Goal: Task Accomplishment & Management: Manage account settings

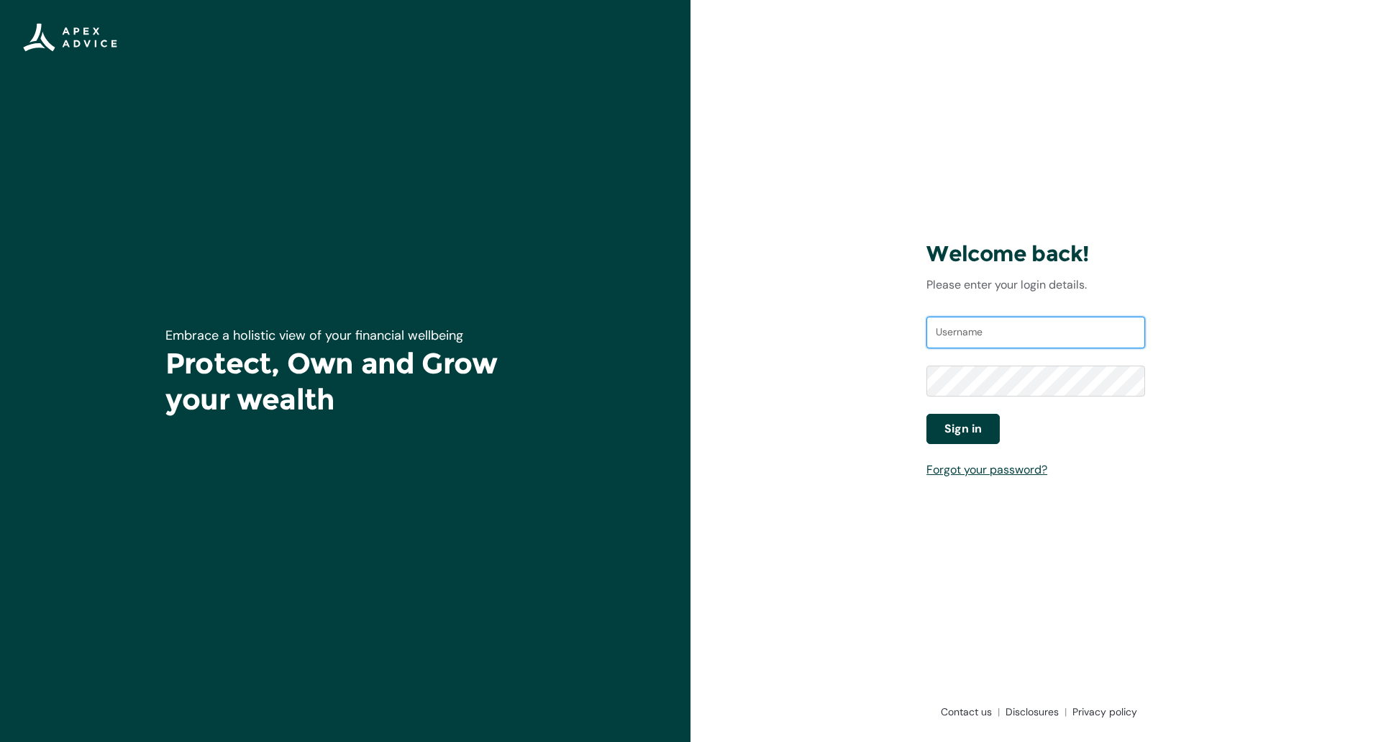
type input "deepakd@apexgroup.co.nz.prod.portaltest"
click at [983, 426] on button "Sign in" at bounding box center [963, 429] width 73 height 30
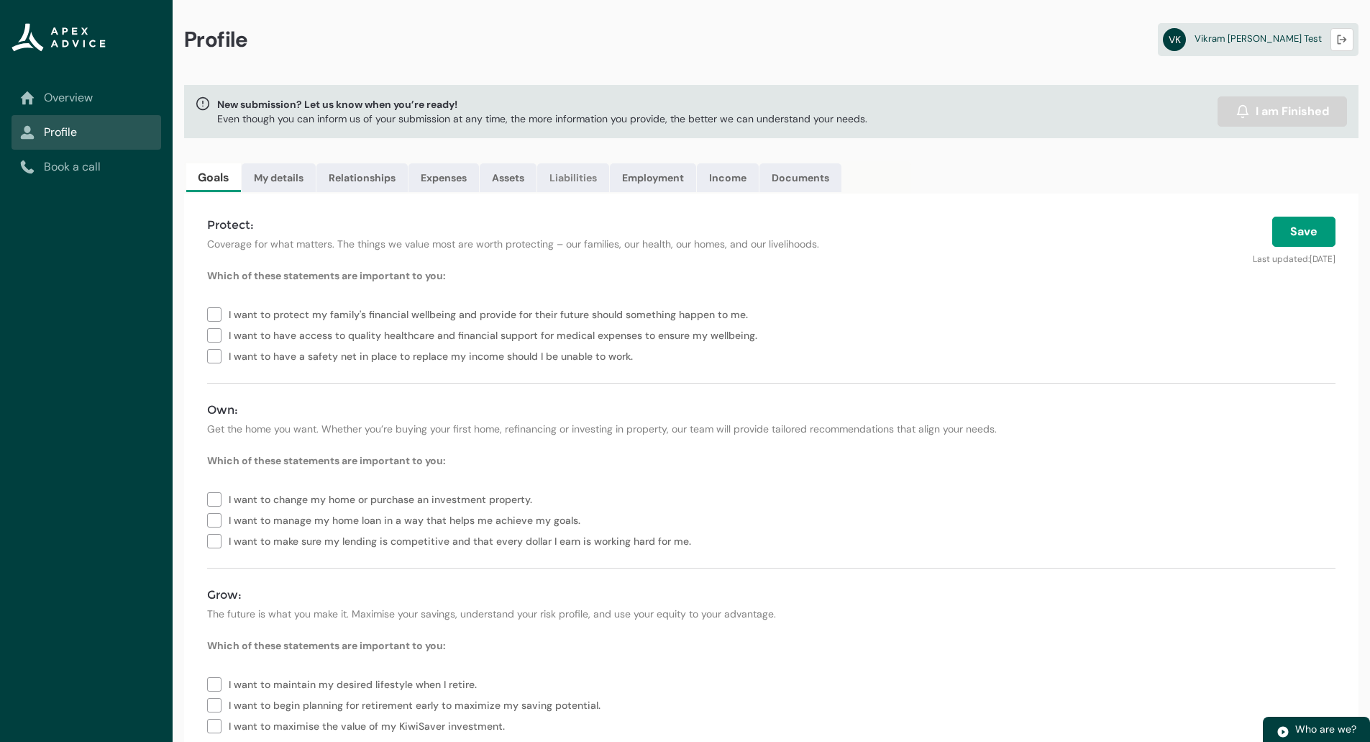
click at [576, 181] on link "Liabilities" at bounding box center [573, 177] width 72 height 29
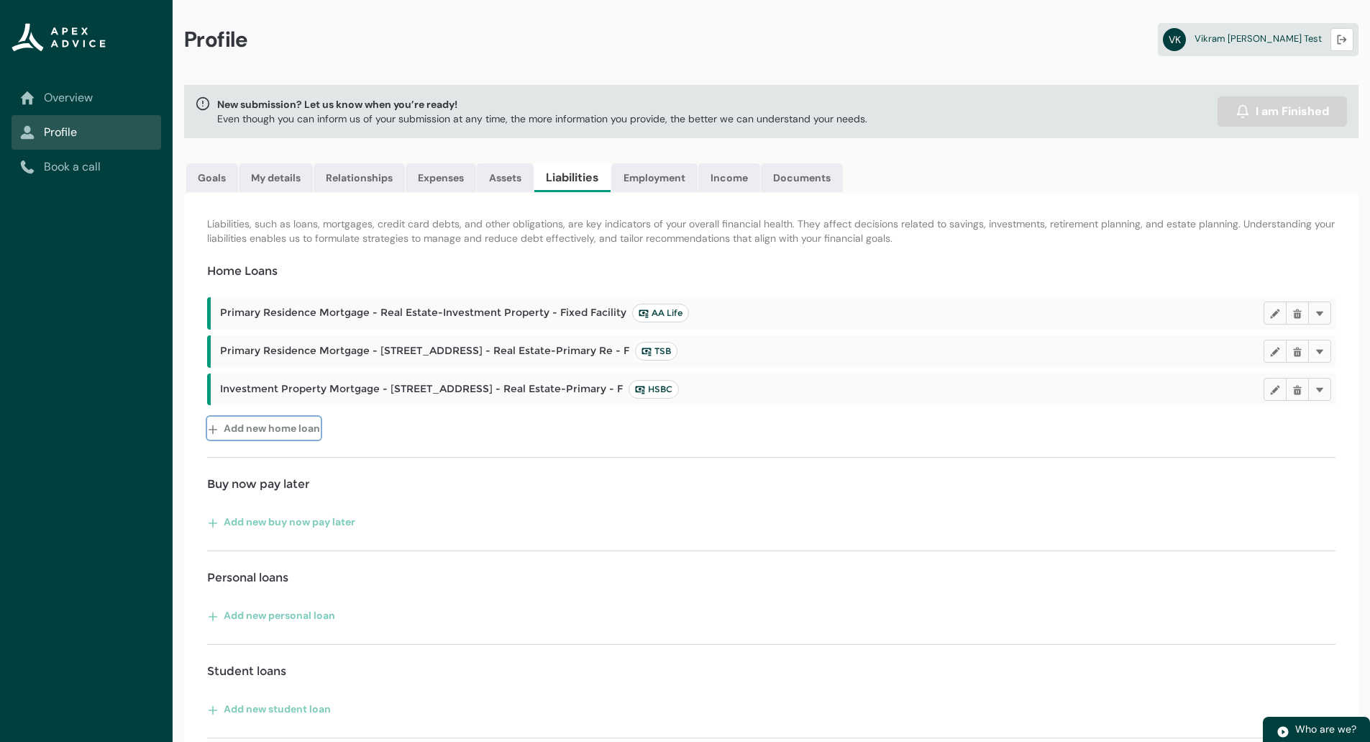
click at [255, 428] on button "Add new home loan" at bounding box center [264, 428] width 114 height 23
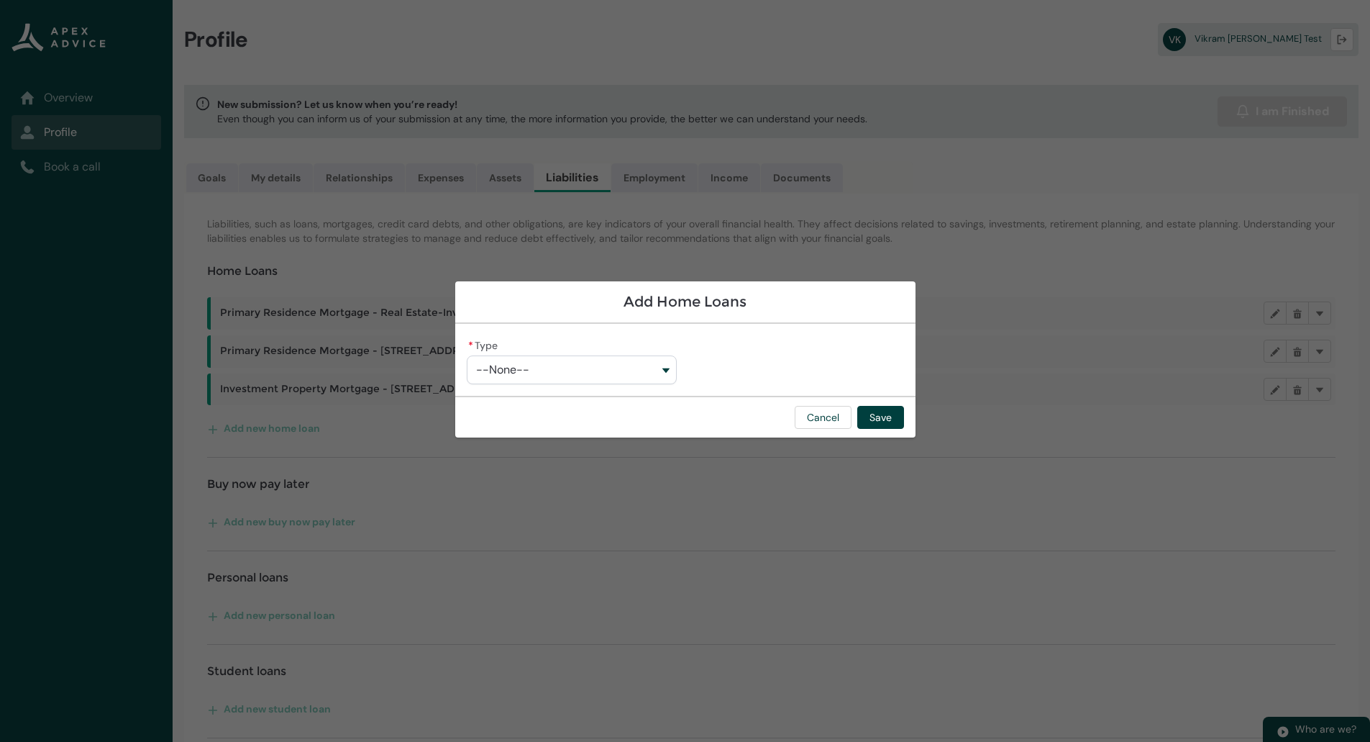
click at [581, 382] on button "--None--" at bounding box center [572, 369] width 210 height 29
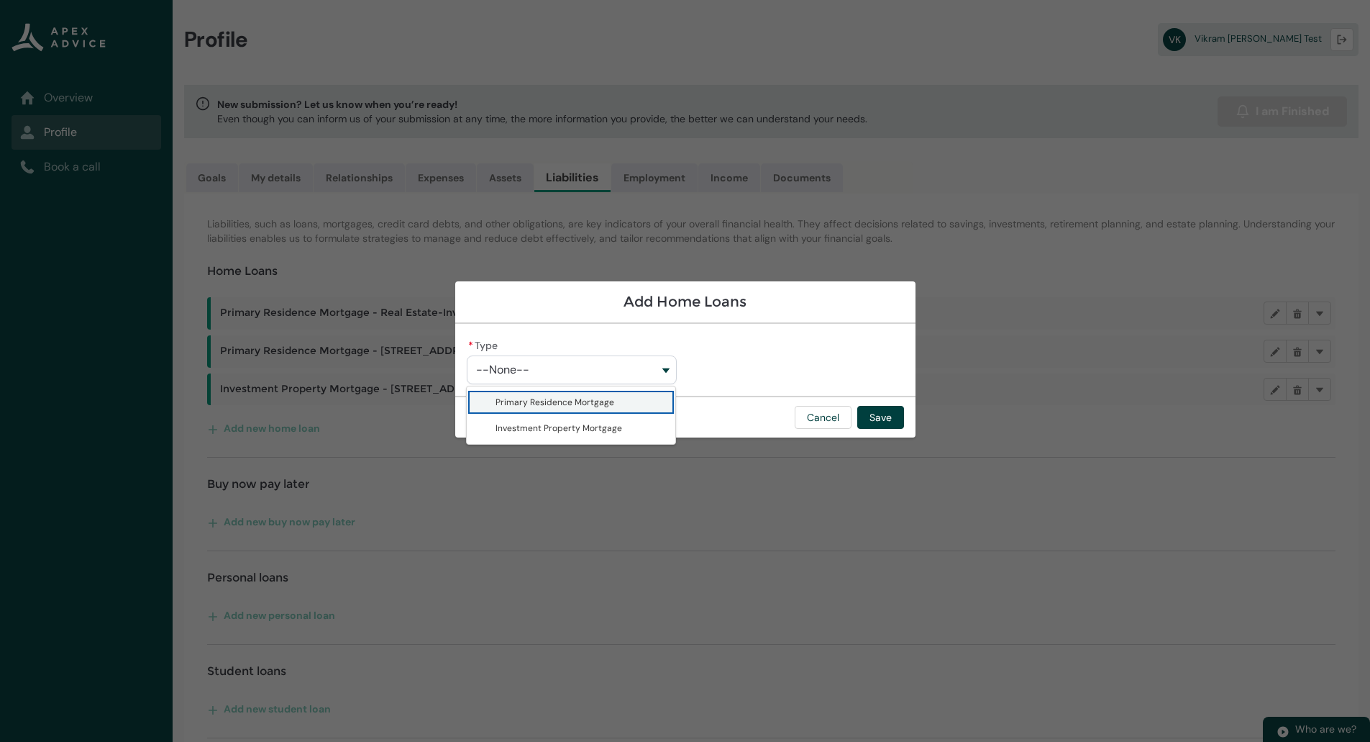
click at [625, 399] on span "Primary Residence Mortgage" at bounding box center [581, 402] width 171 height 14
type lightning-combobox "Primary Residence Mortgage"
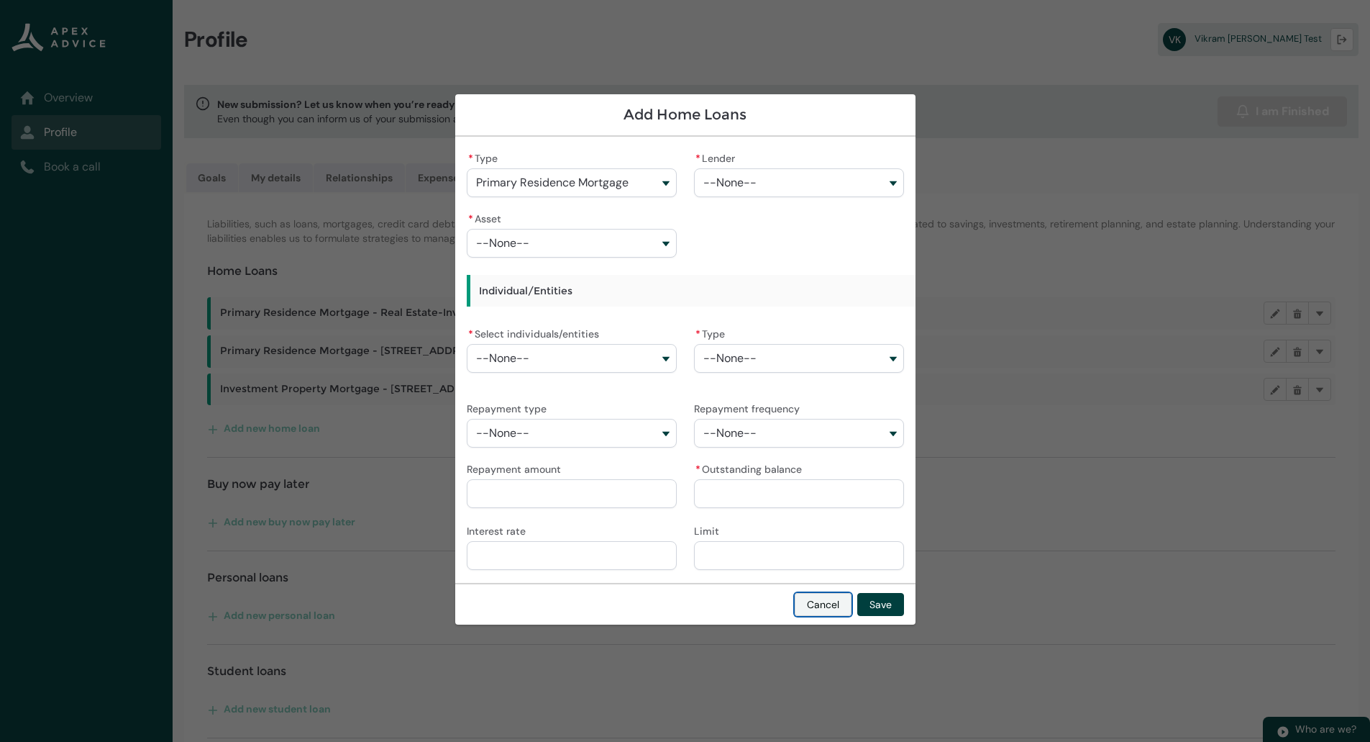
click at [814, 612] on button "Cancel" at bounding box center [823, 604] width 57 height 23
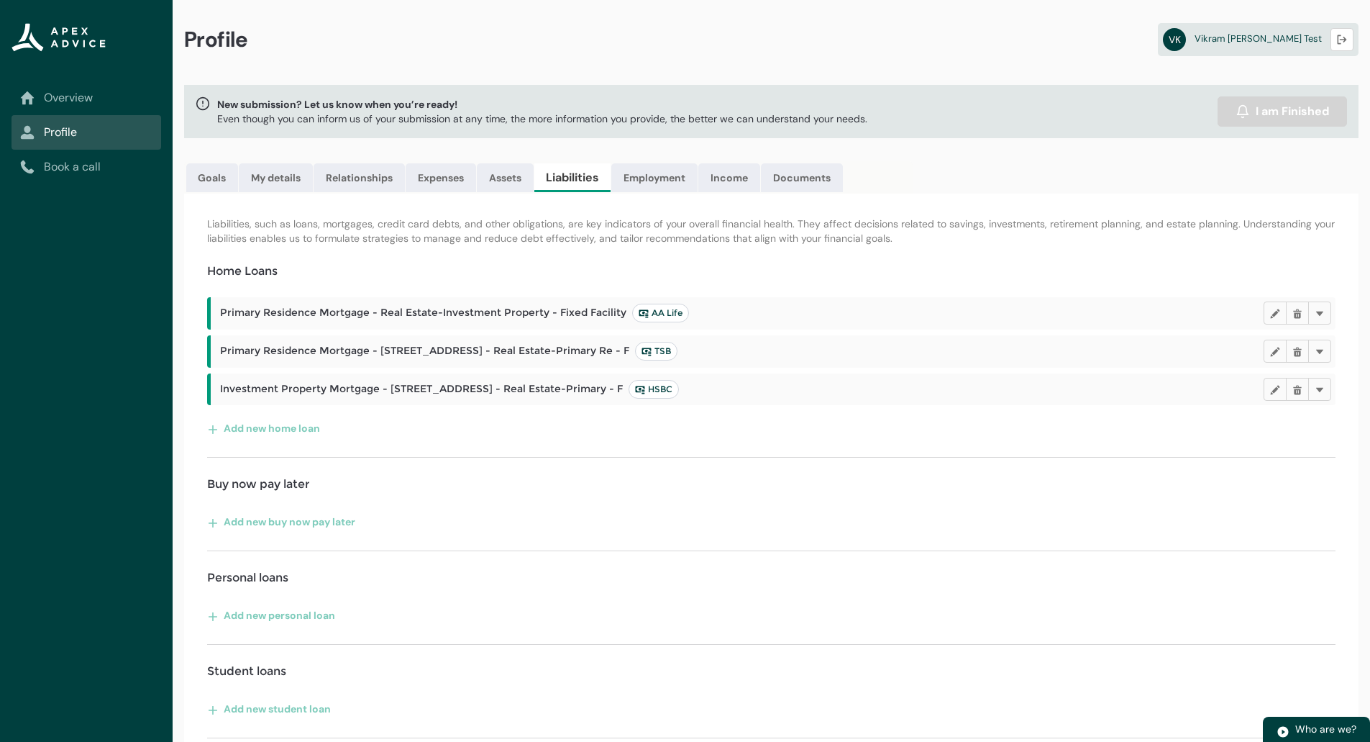
scroll to position [232, 0]
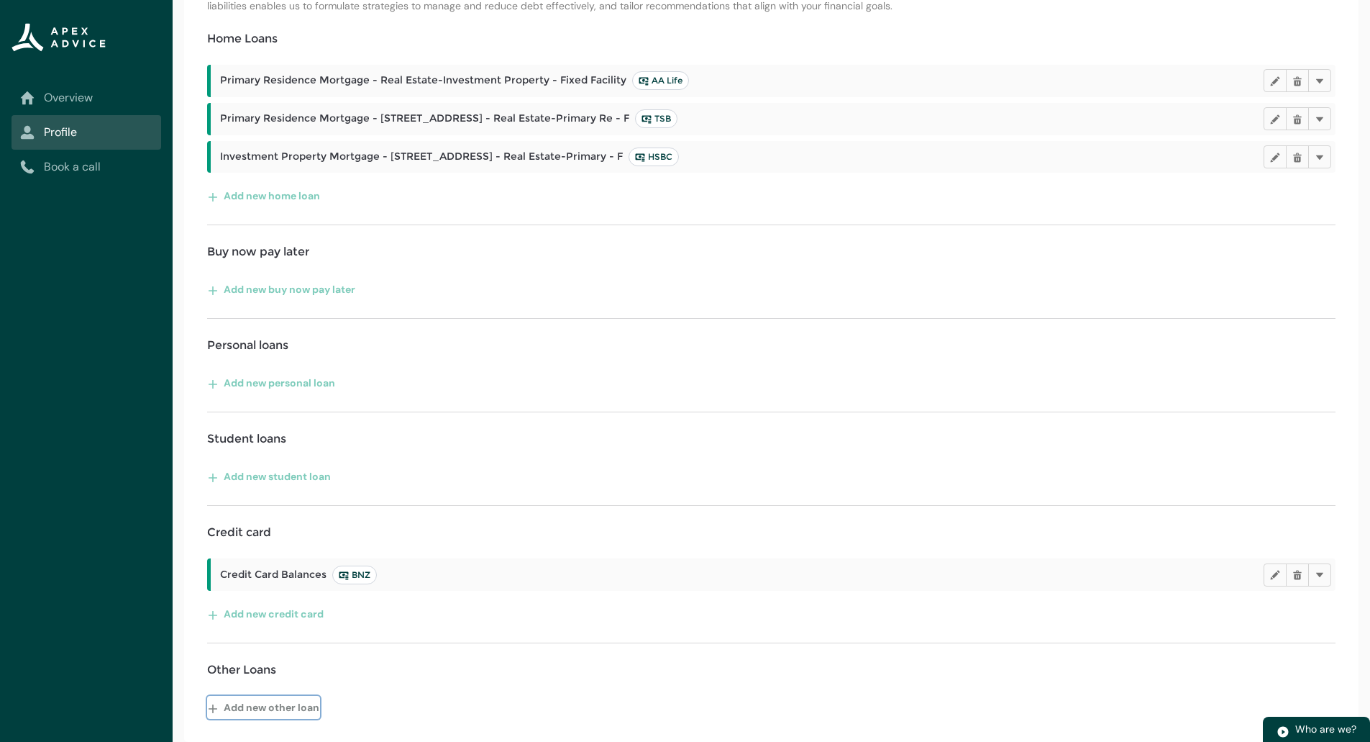
click at [259, 702] on button "Add new other loan" at bounding box center [263, 707] width 113 height 23
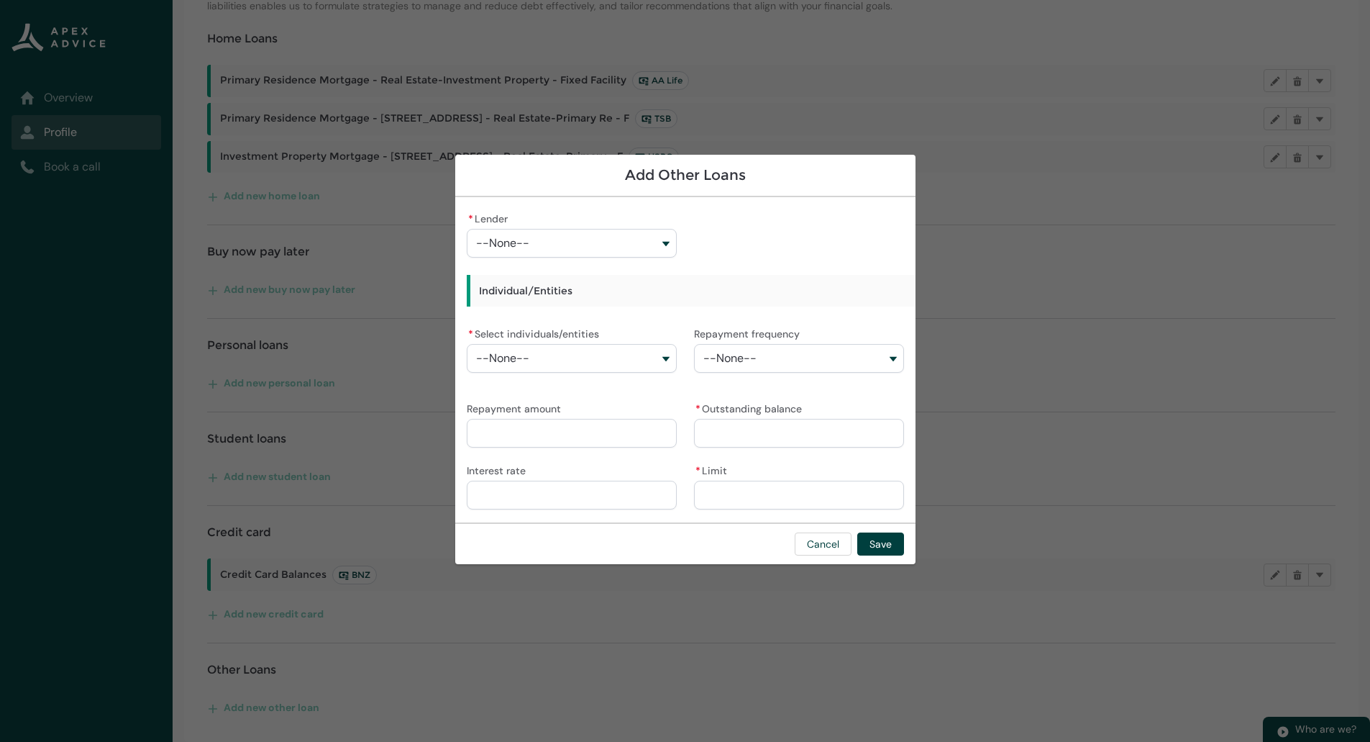
click at [776, 245] on div "* Lender --None-- Individual/Entities * Select individuals/entities --None-- Re…" at bounding box center [685, 360] width 437 height 302
click at [823, 546] on button "Cancel" at bounding box center [823, 543] width 57 height 23
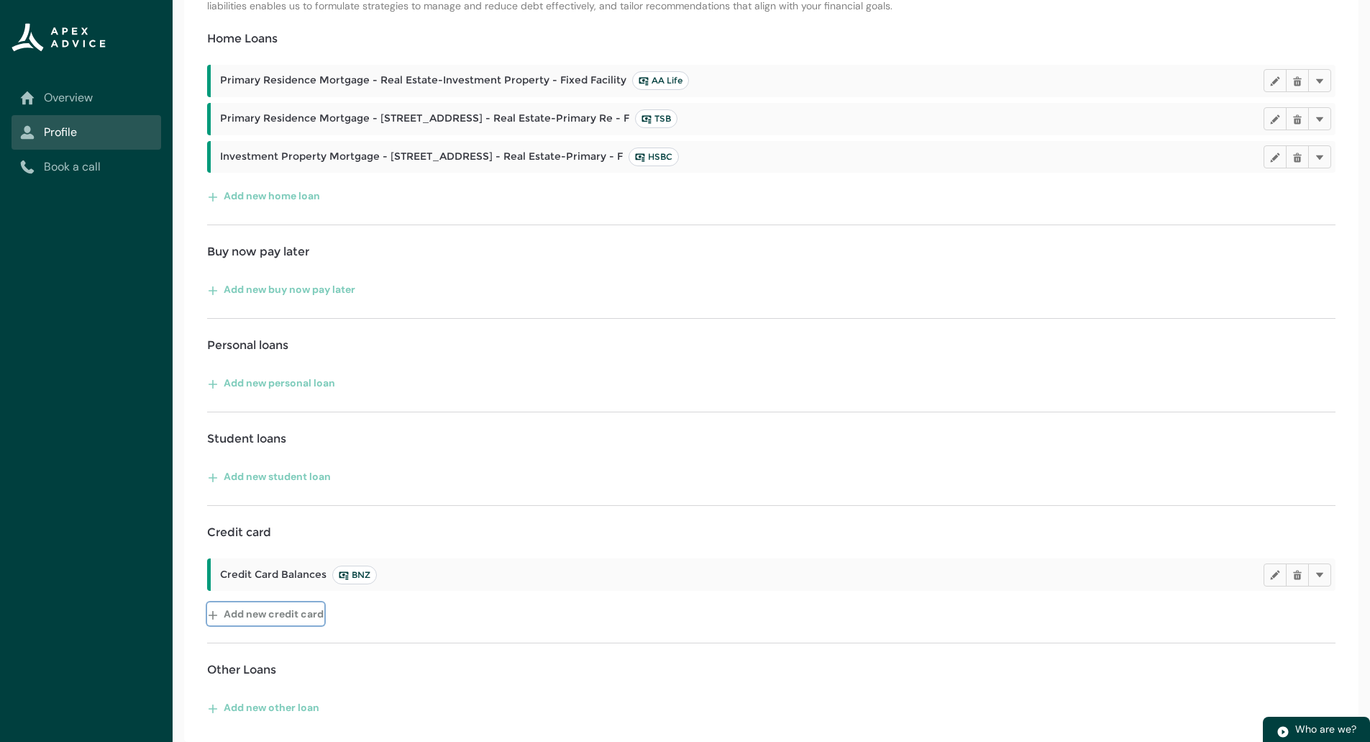
click at [275, 614] on button "Add new credit card" at bounding box center [265, 613] width 117 height 23
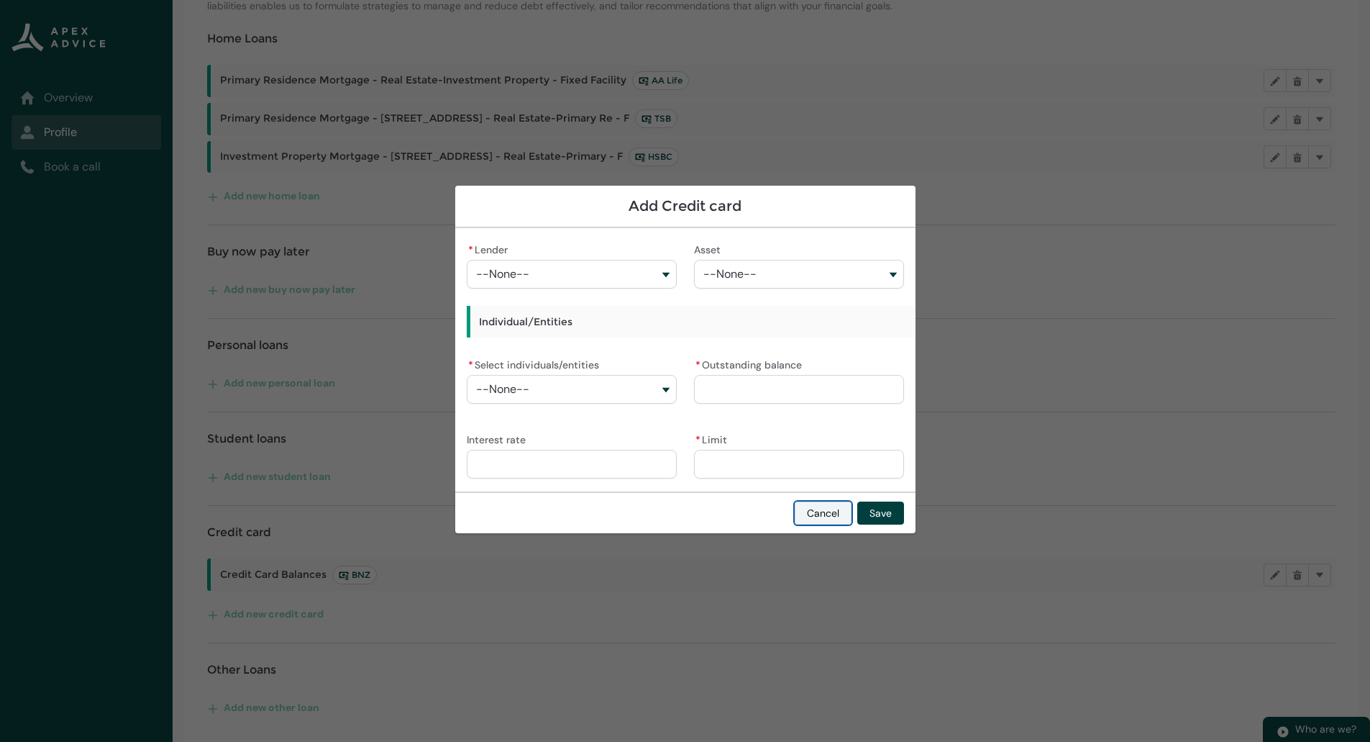
click at [814, 508] on button "Cancel" at bounding box center [823, 512] width 57 height 23
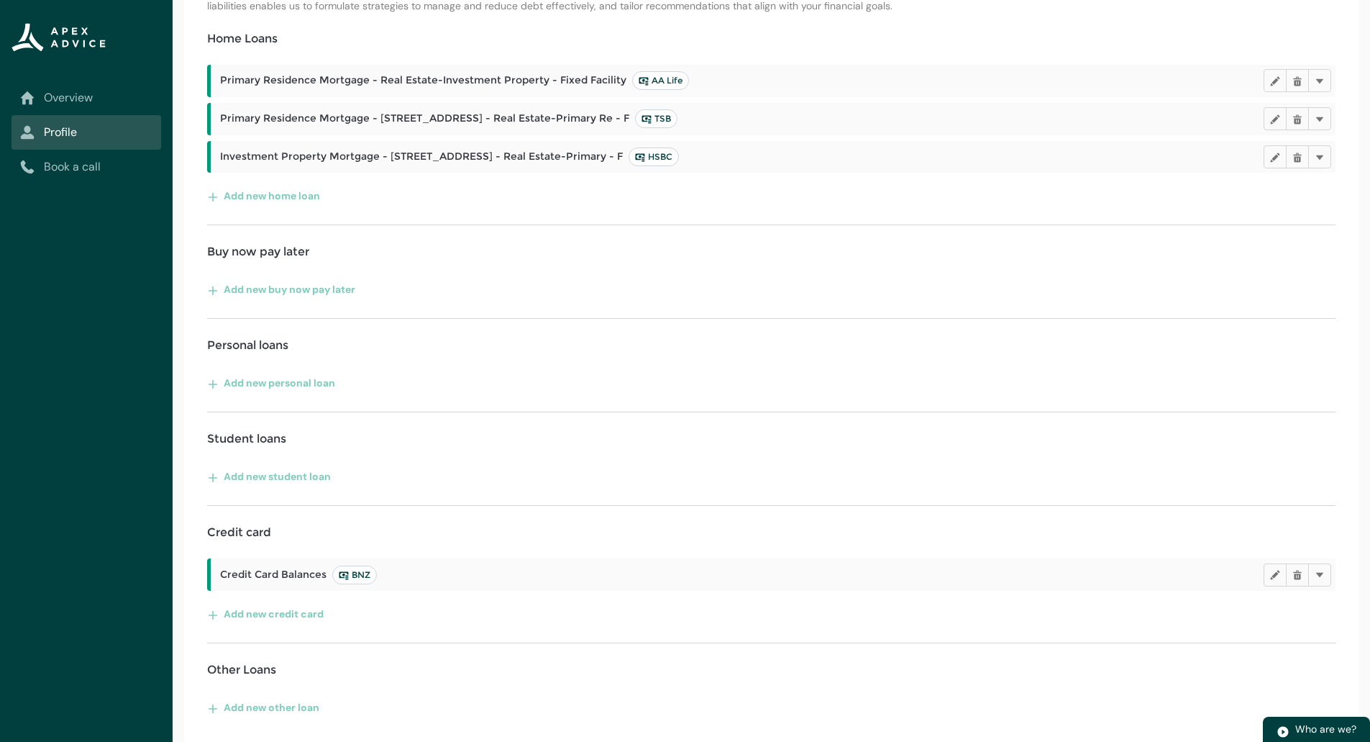
scroll to position [0, 0]
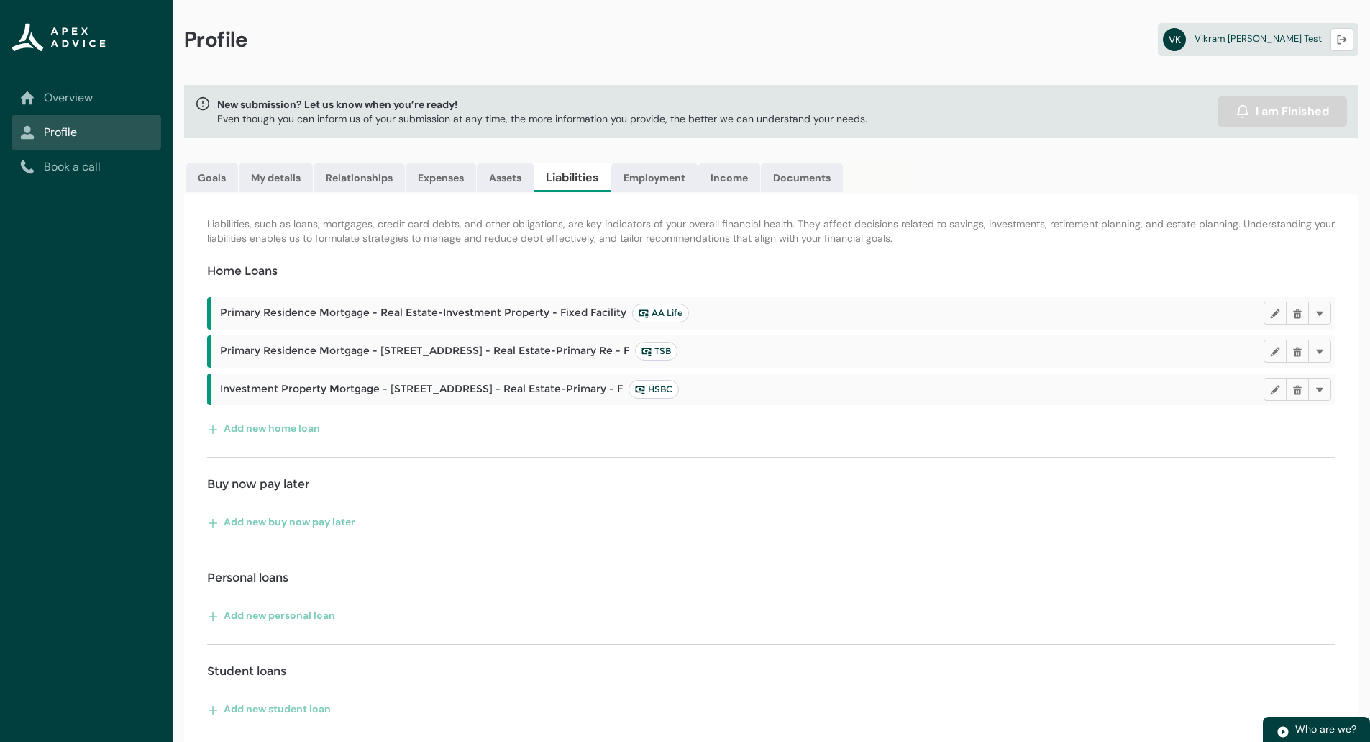
click at [748, 91] on div "New submission? Let us know when you’re ready! Even though you can inform us of…" at bounding box center [771, 111] width 1175 height 53
click at [750, 74] on div "Profile VK [PERSON_NAME] Test Logout" at bounding box center [772, 42] width 1198 height 85
click at [745, 71] on div "Profile VK [PERSON_NAME] Test Logout" at bounding box center [772, 42] width 1198 height 85
click at [749, 71] on div "Profile VK [PERSON_NAME] Test Logout" at bounding box center [772, 42] width 1198 height 85
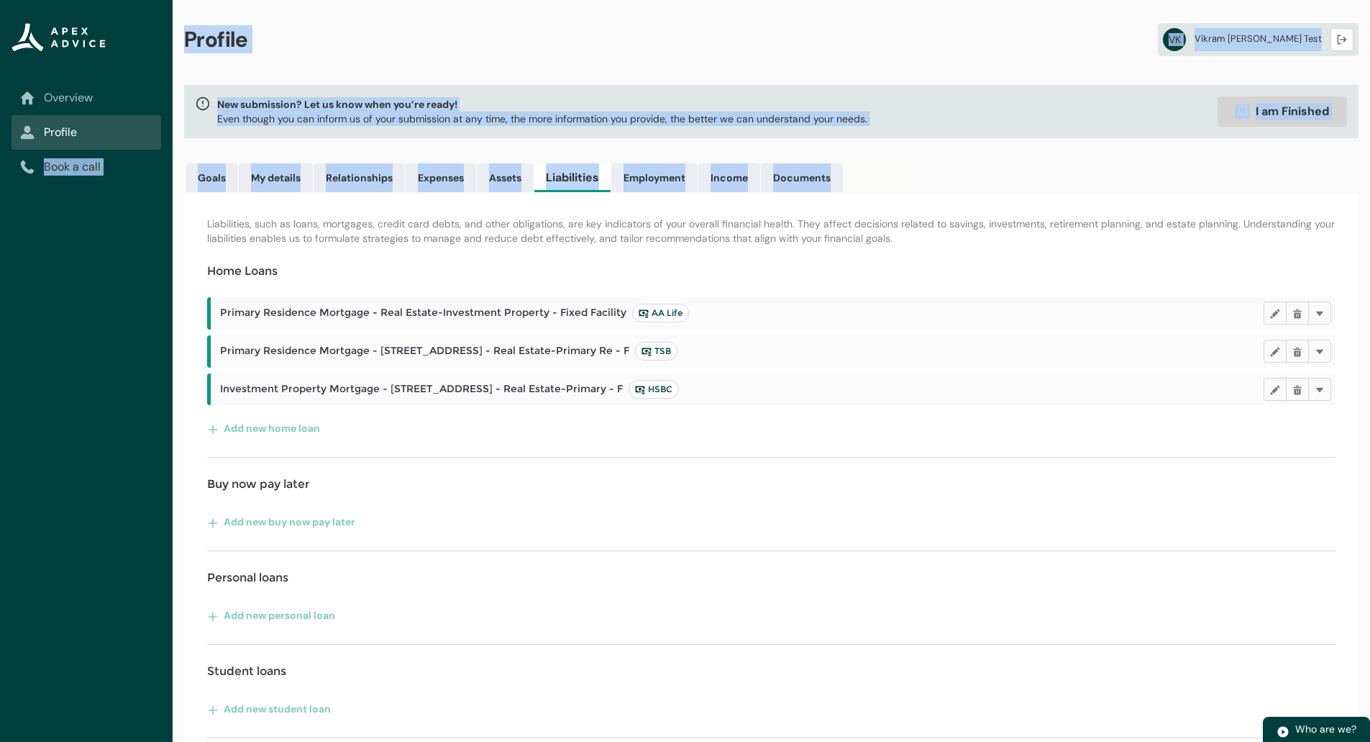
drag, startPoint x: 659, startPoint y: 171, endPoint x: 47, endPoint y: 172, distance: 612.2
click at [47, 172] on div "Overview Profile Book a call Profile VK [PERSON_NAME] Test Logout New submissio…" at bounding box center [685, 487] width 1370 height 974
click at [562, 70] on div "Profile VK [PERSON_NAME] Test Logout" at bounding box center [772, 42] width 1198 height 85
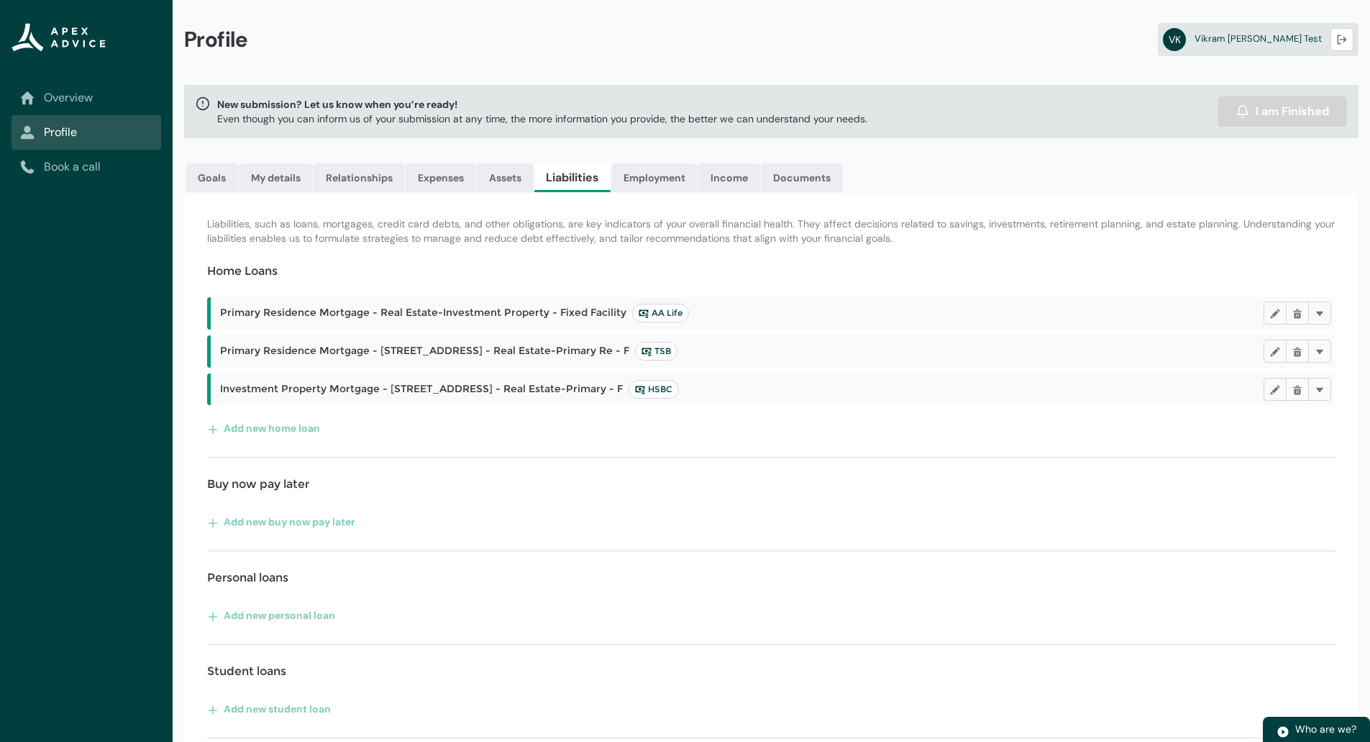
click at [16, 339] on div "Overview Profile Book a call" at bounding box center [86, 371] width 173 height 742
click at [288, 427] on button "Add new home loan" at bounding box center [264, 428] width 114 height 23
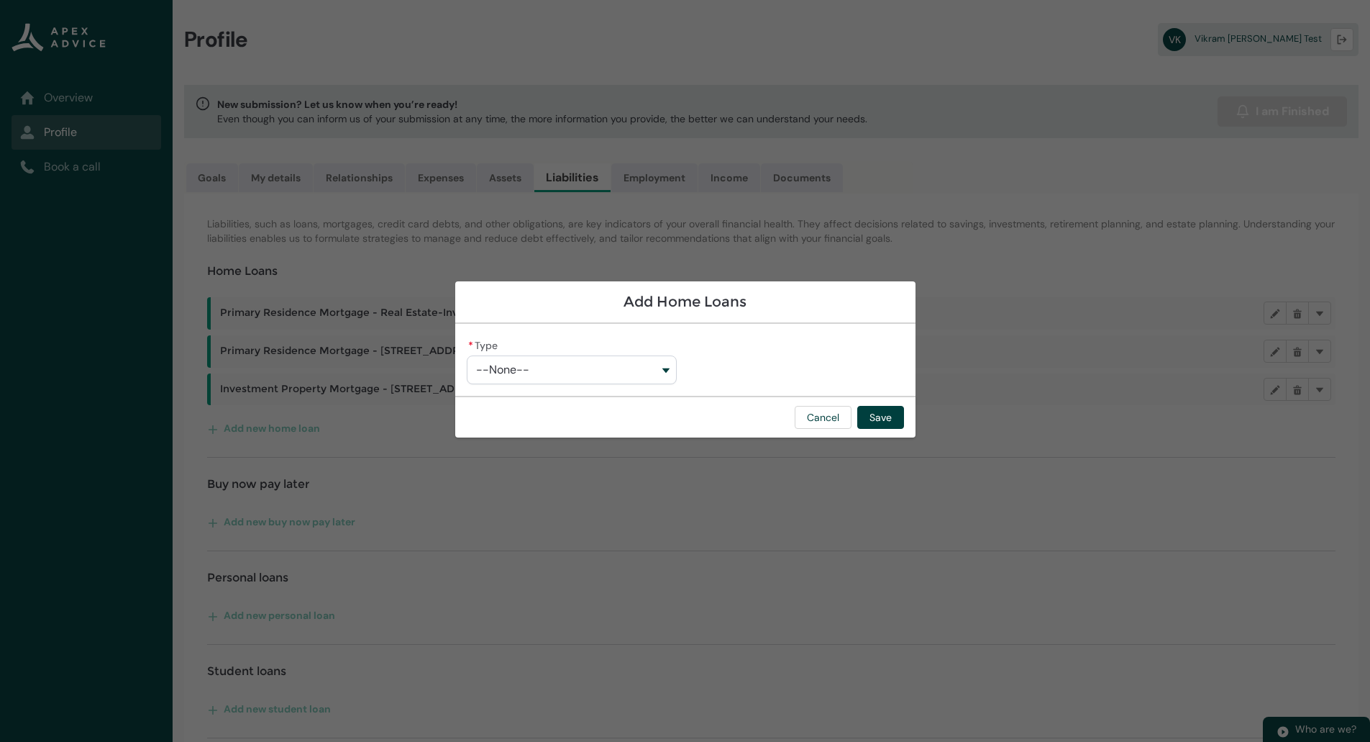
click at [617, 378] on button "--None--" at bounding box center [572, 369] width 210 height 29
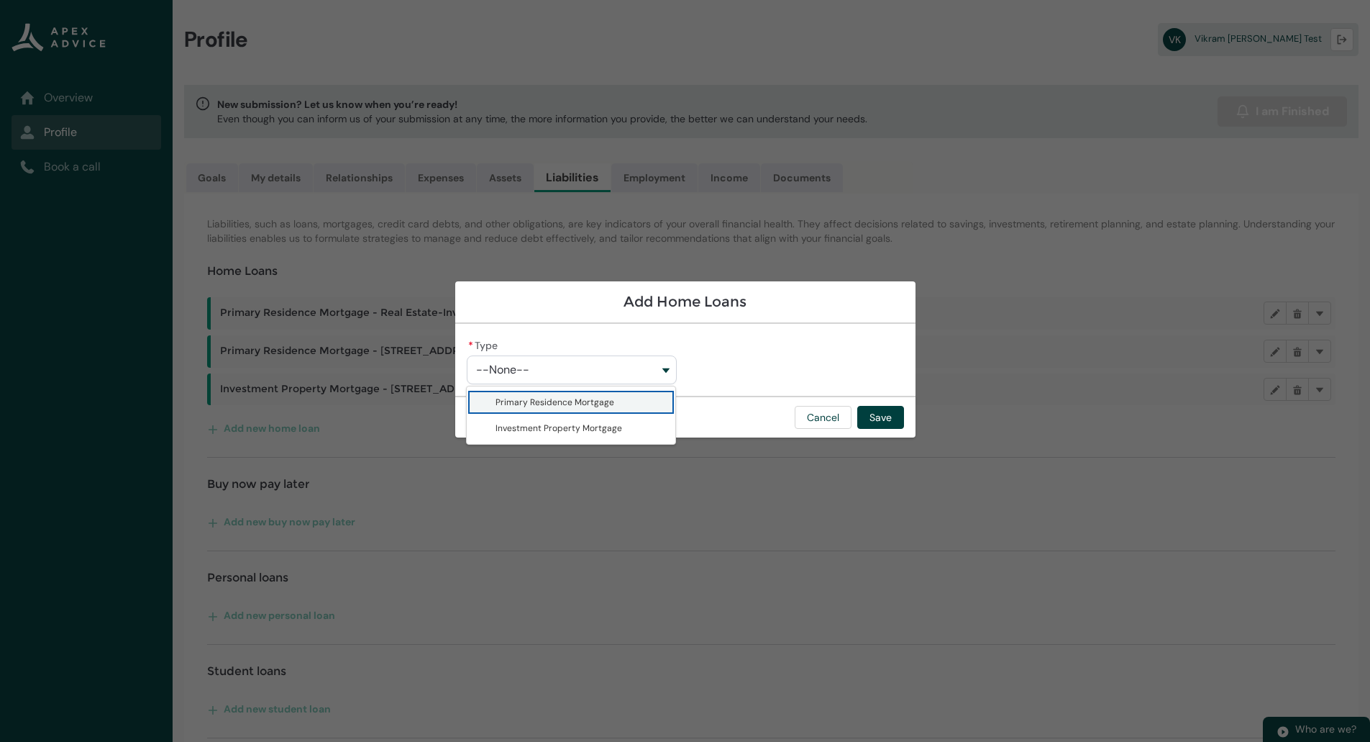
click at [624, 401] on span "Primary Residence Mortgage" at bounding box center [581, 402] width 171 height 14
type lightning-combobox "Primary Residence Mortgage"
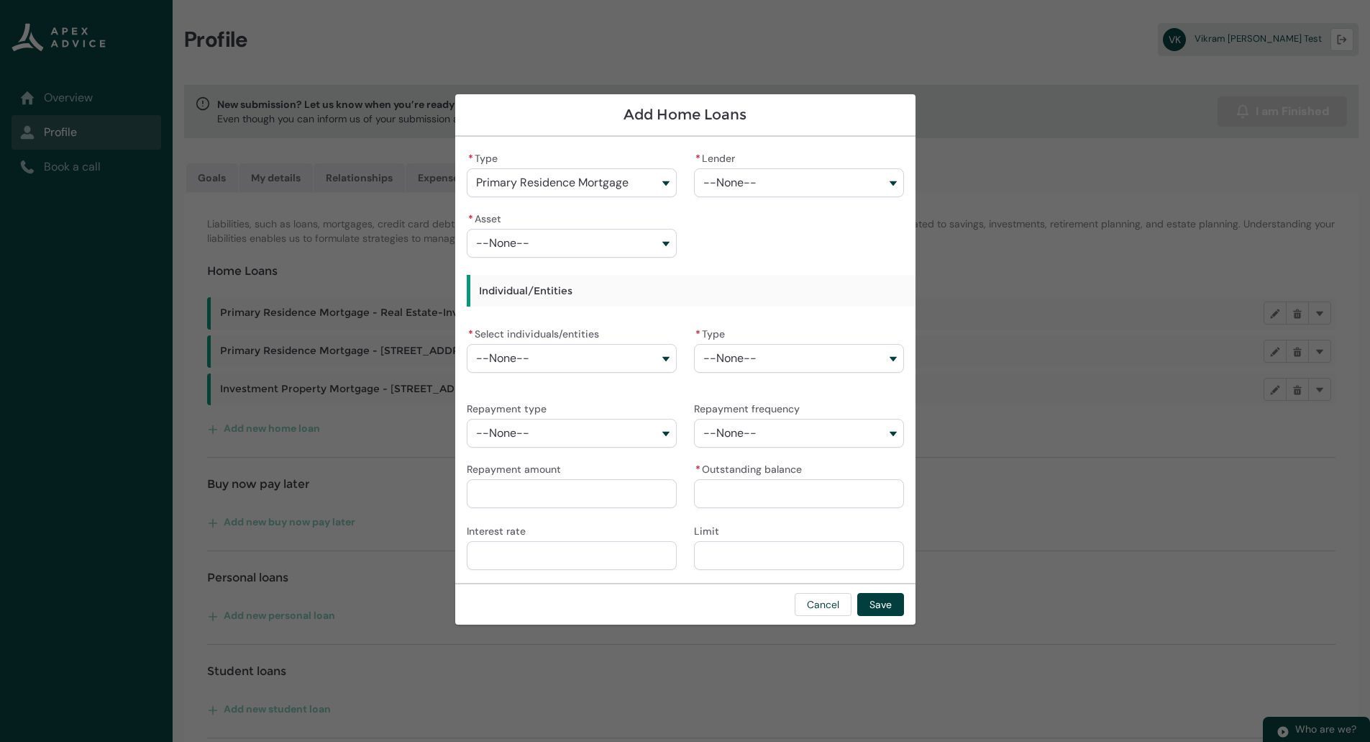
click at [602, 194] on button "Primary Residence Mortgage" at bounding box center [572, 182] width 210 height 29
click at [713, 250] on div "* Type Primary Residence Mortgage Primary Residence Mortgage Investment Propert…" at bounding box center [685, 359] width 437 height 423
click at [815, 605] on button "Cancel" at bounding box center [823, 604] width 57 height 23
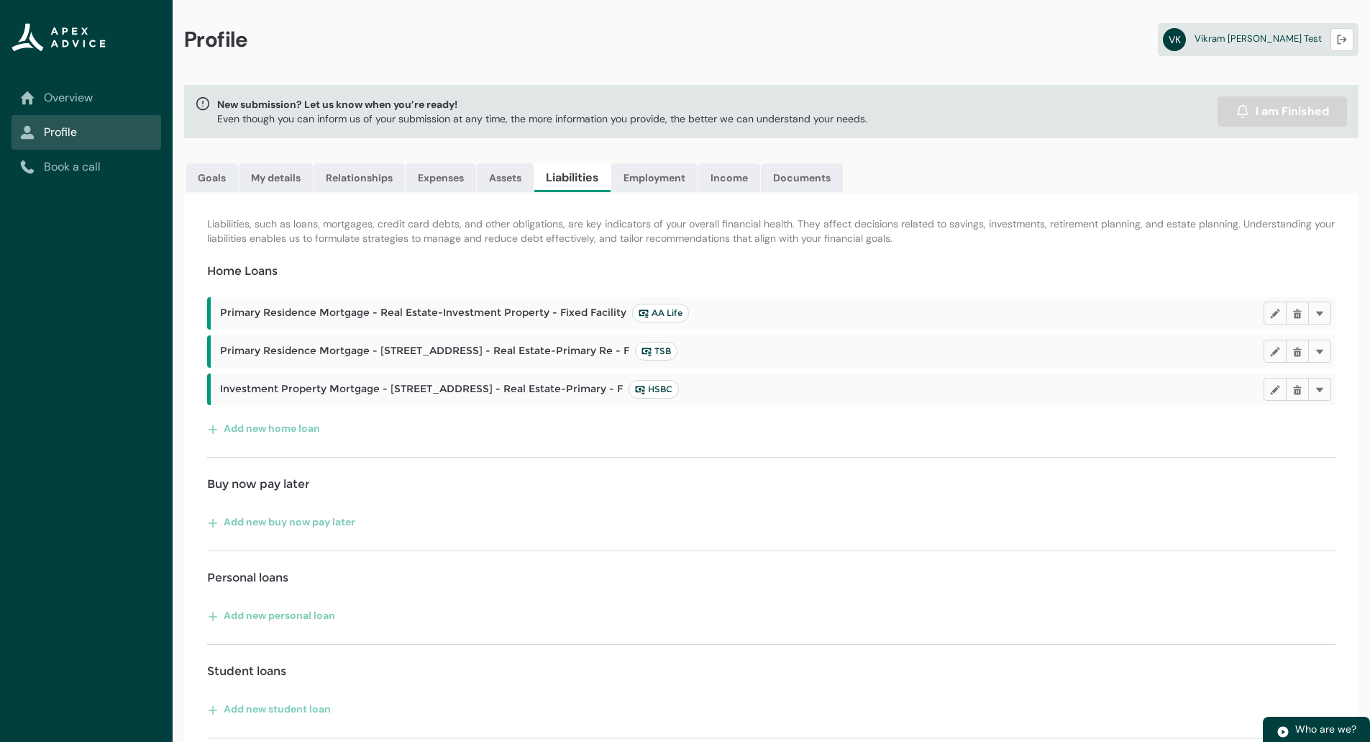
scroll to position [232, 0]
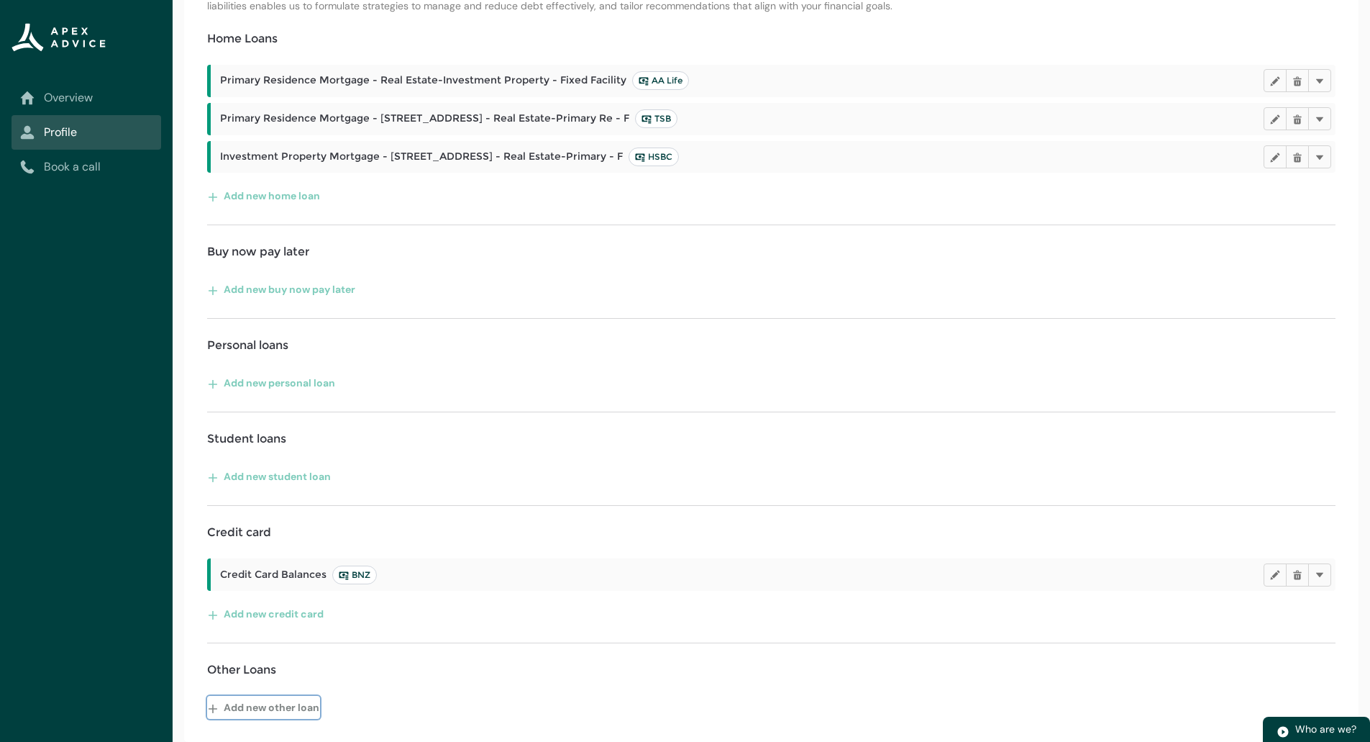
click at [289, 708] on button "Add new other loan" at bounding box center [263, 707] width 113 height 23
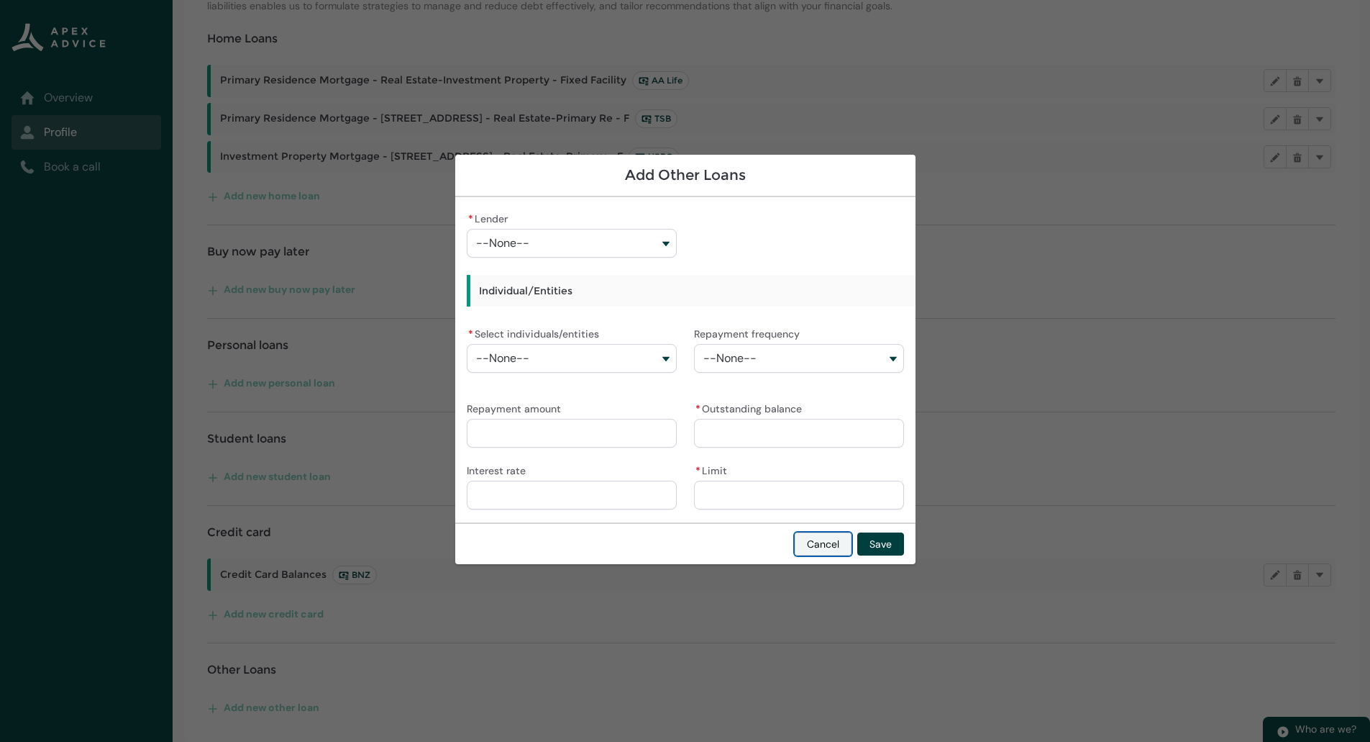
click at [803, 542] on button "Cancel" at bounding box center [823, 543] width 57 height 23
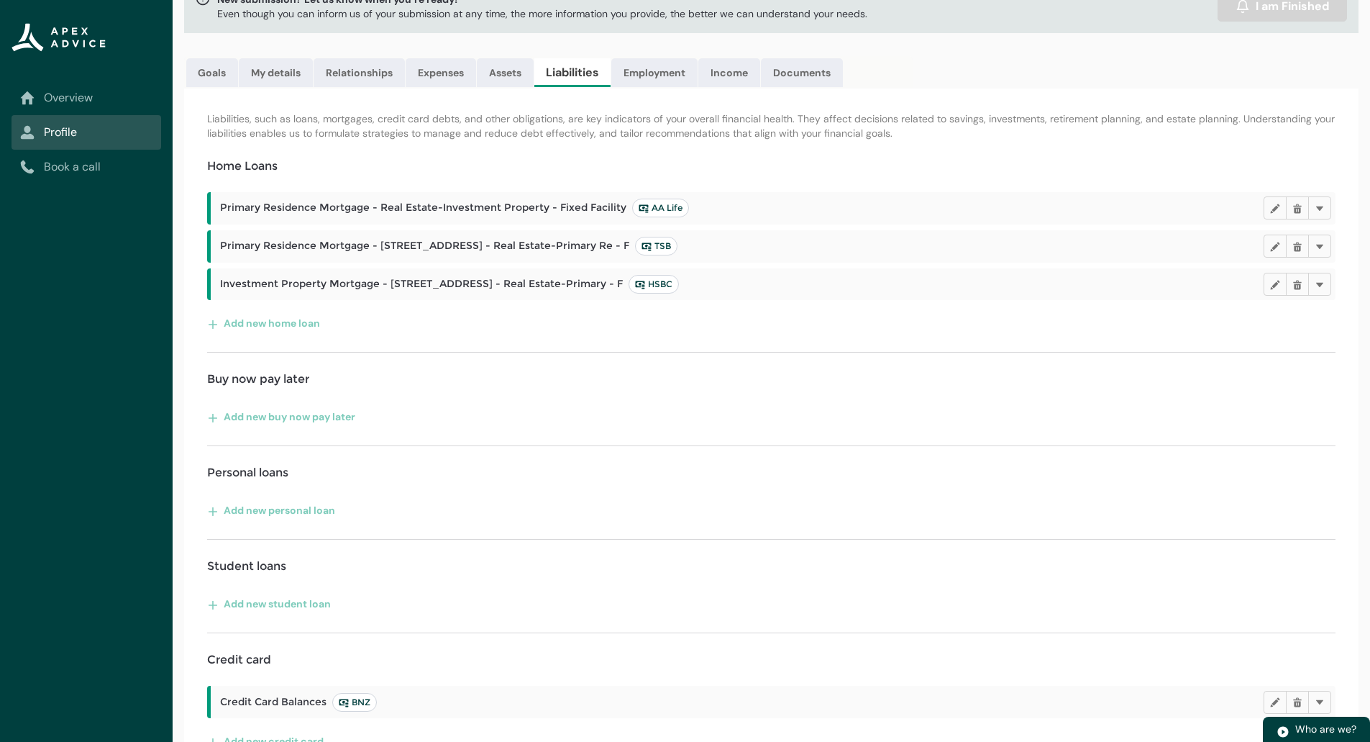
scroll to position [104, 0]
click at [309, 411] on button "Add new buy now pay later" at bounding box center [281, 417] width 149 height 23
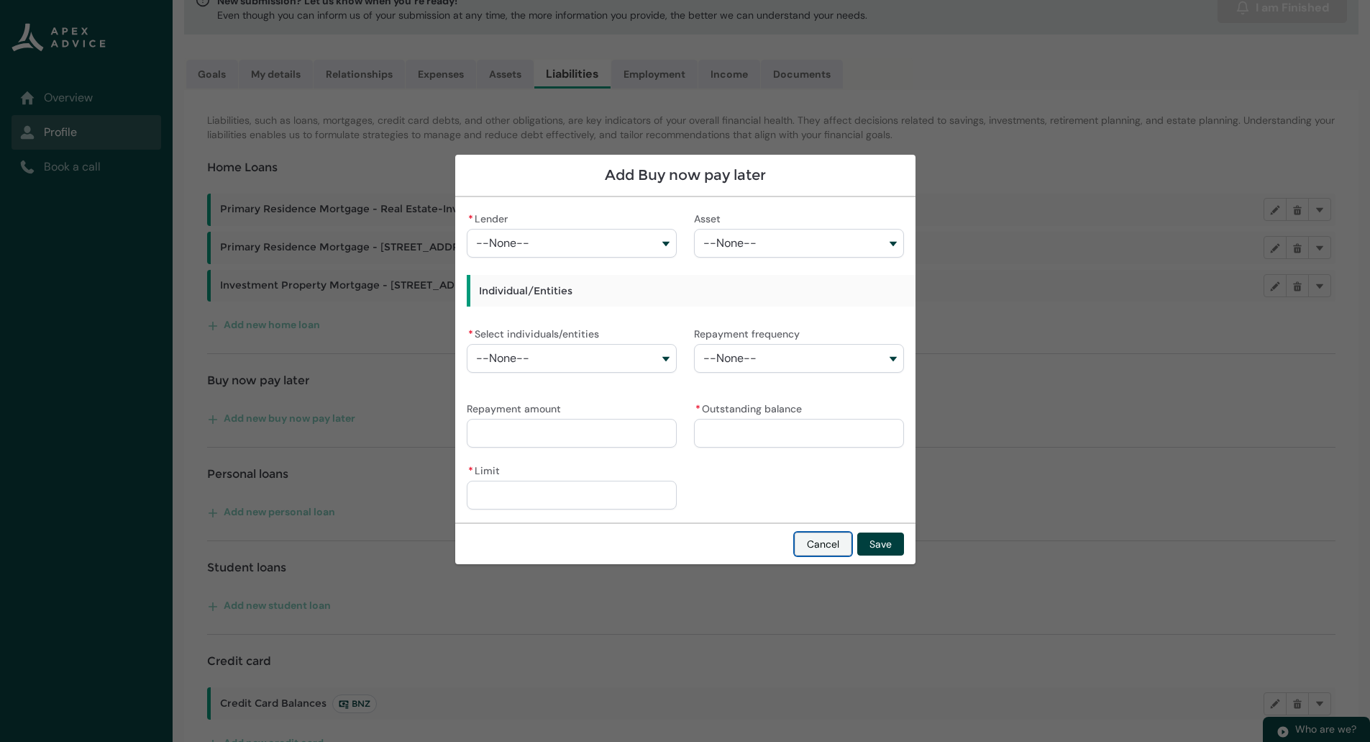
click at [819, 544] on button "Cancel" at bounding box center [823, 543] width 57 height 23
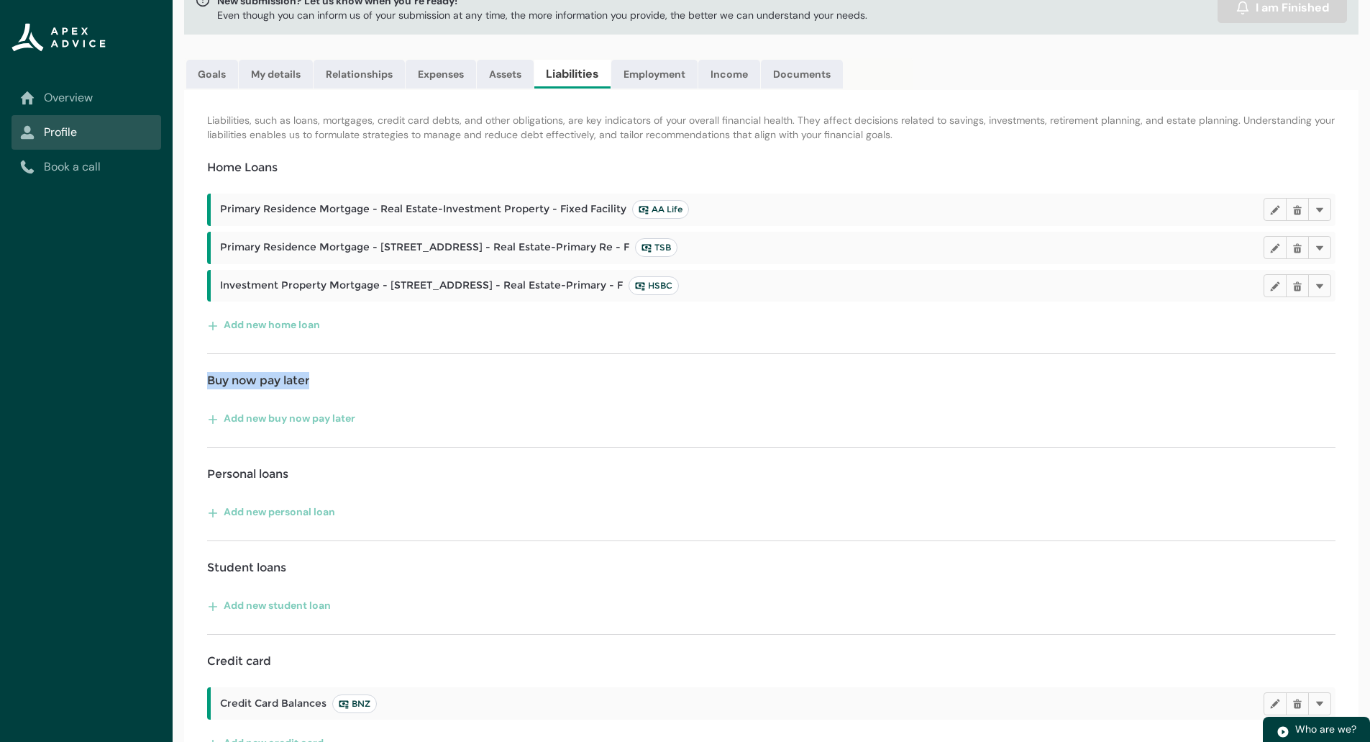
drag, startPoint x: 198, startPoint y: 383, endPoint x: 369, endPoint y: 391, distance: 171.4
click at [369, 391] on div "Liabilities, such as loans, mortgages, credit card debts, and other obligations…" at bounding box center [771, 480] width 1175 height 781
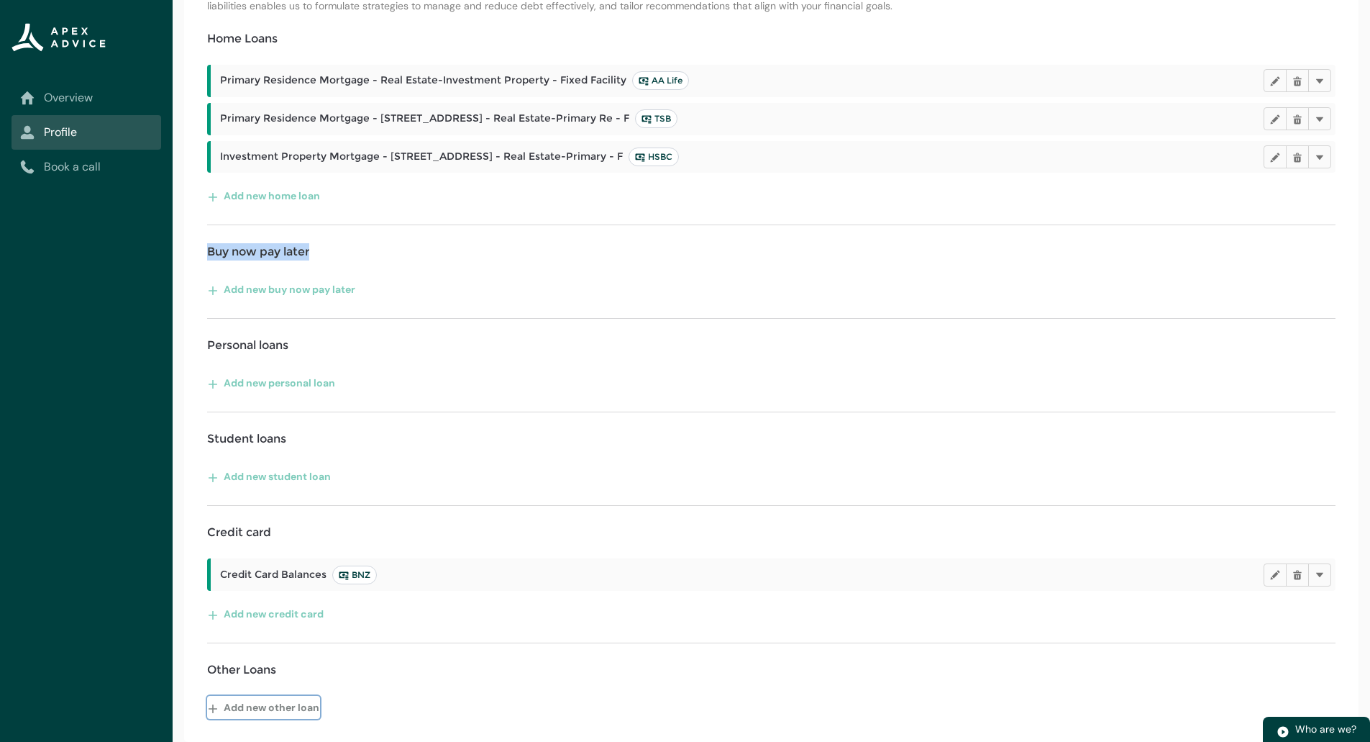
click at [249, 703] on button "Add new other loan" at bounding box center [263, 707] width 113 height 23
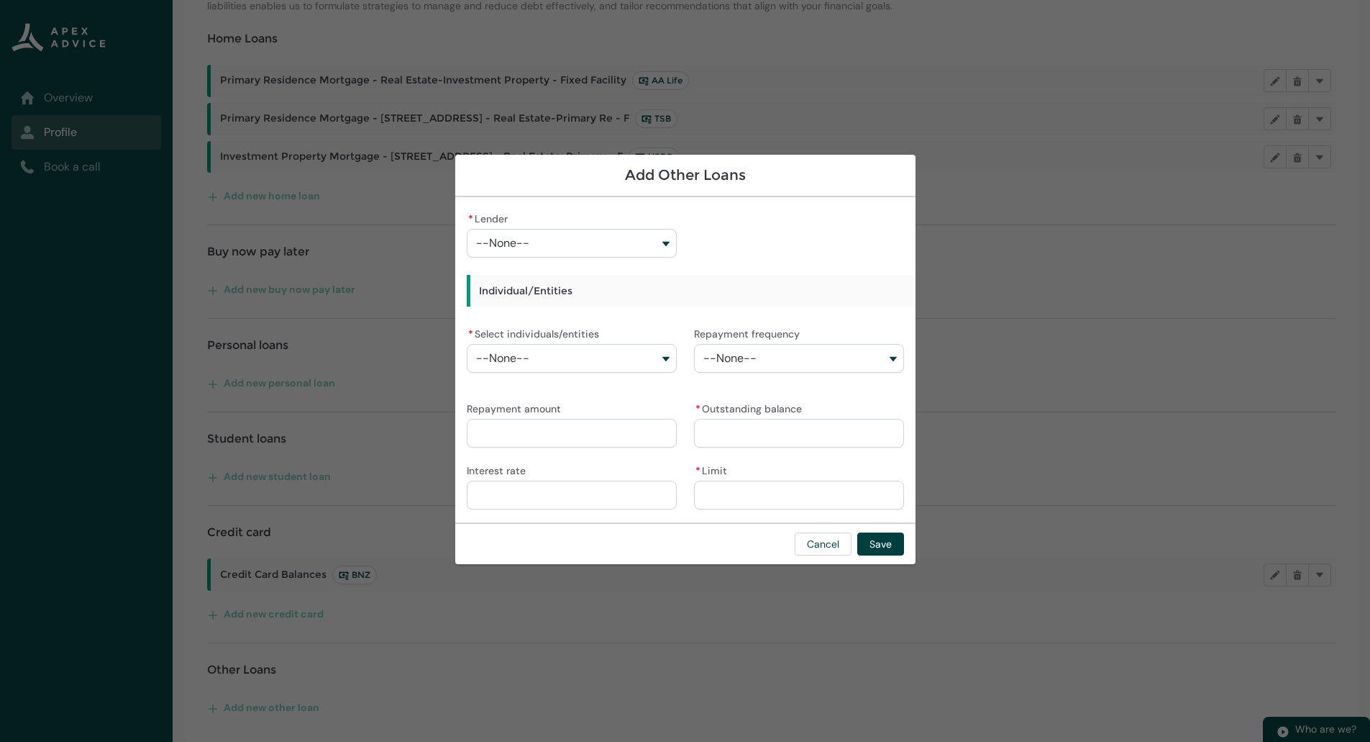
click at [577, 535] on div "Cancel Save" at bounding box center [685, 543] width 460 height 42
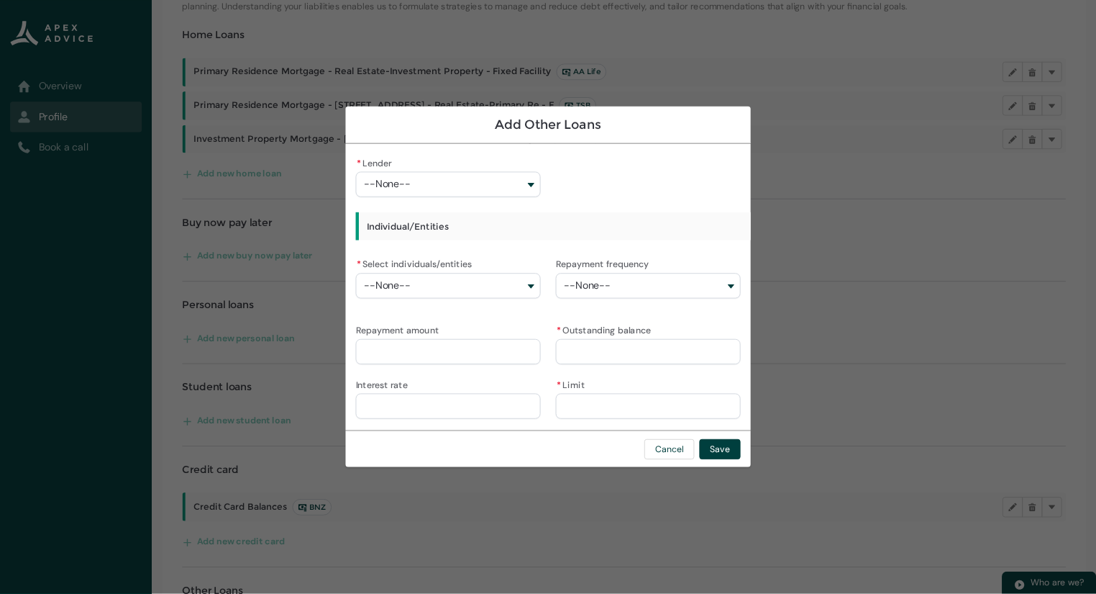
scroll to position [232, 0]
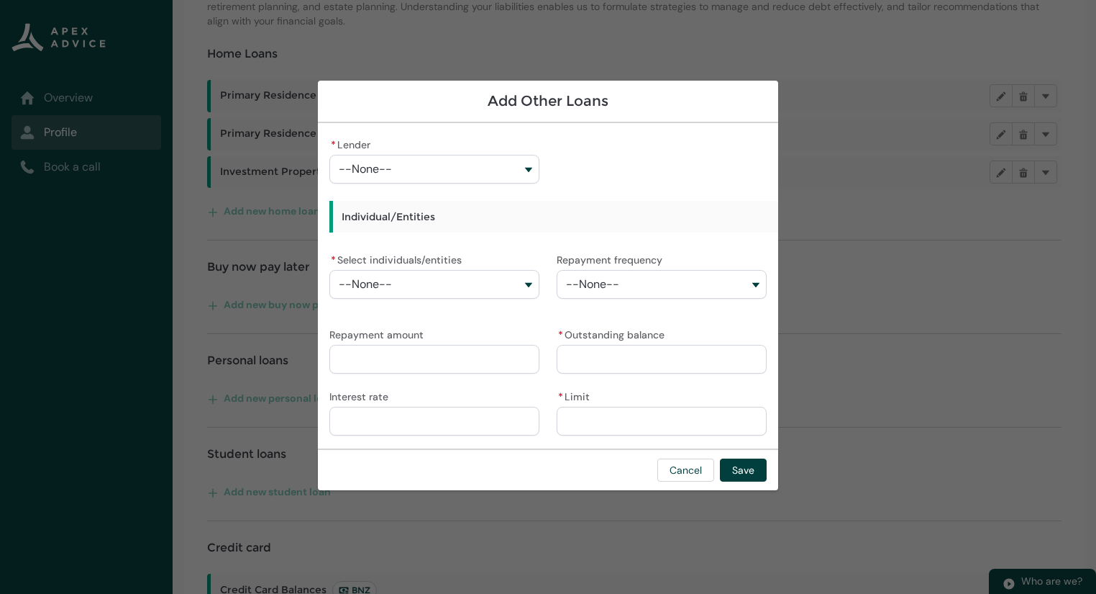
click at [532, 173] on button "--None--" at bounding box center [434, 169] width 210 height 29
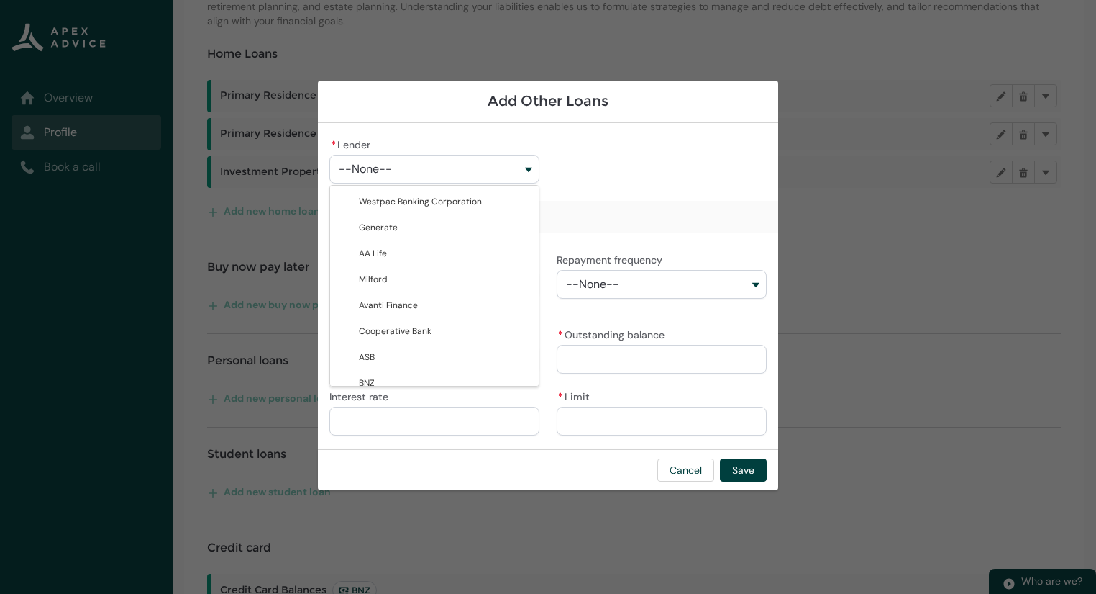
click at [632, 181] on div "* Lender --None-- Westpac Banking Corporation Generate AA Life Milford Avanti F…" at bounding box center [547, 286] width 437 height 302
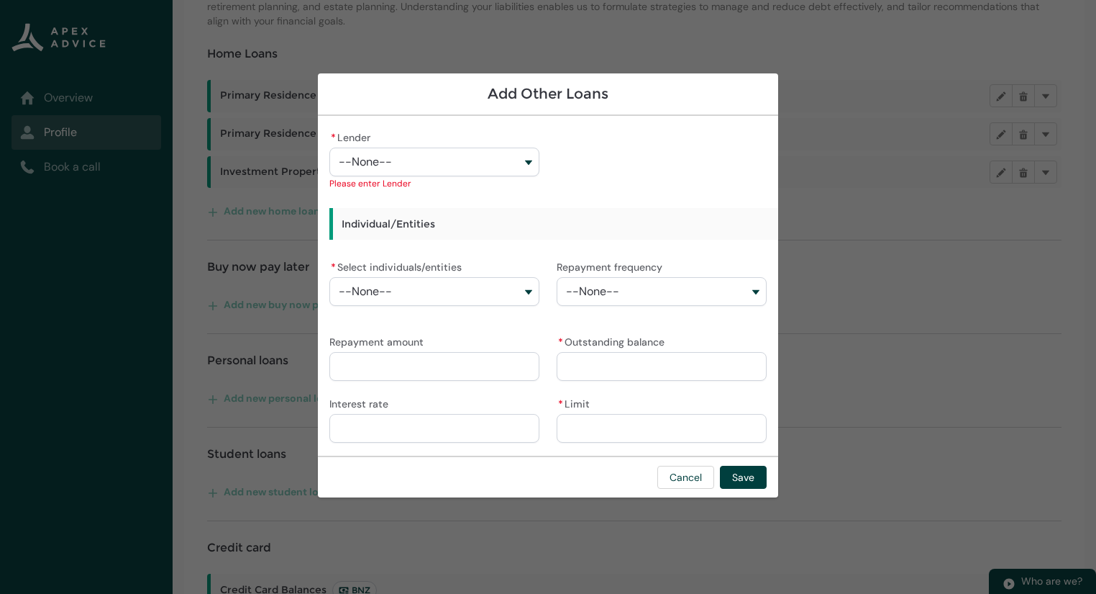
click at [524, 163] on button "--None--" at bounding box center [434, 161] width 210 height 29
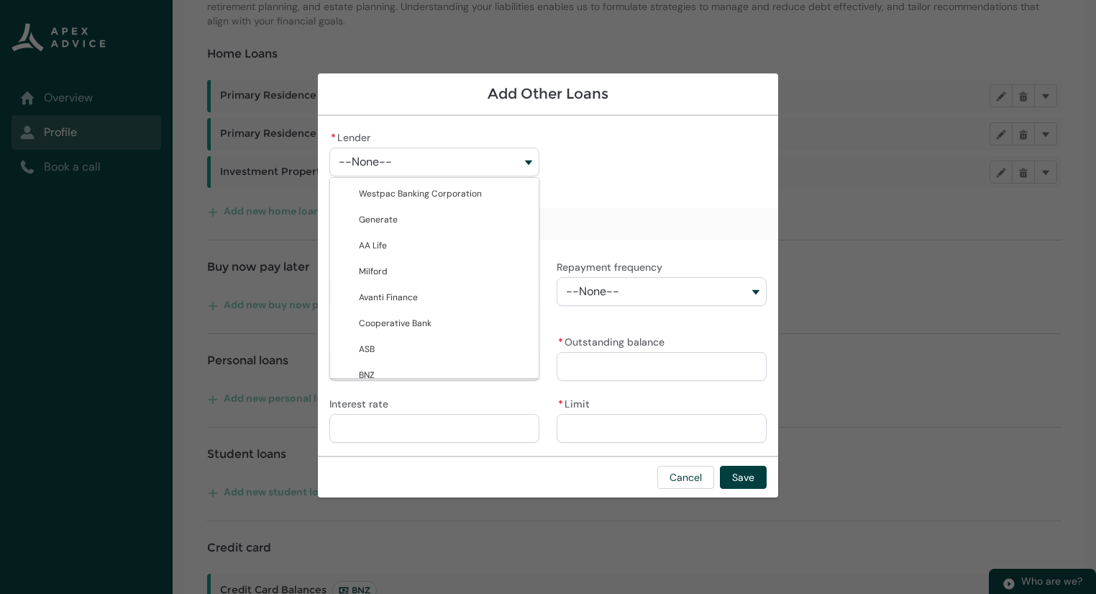
type lightning-combobox "001Q900000FTO50IAH"
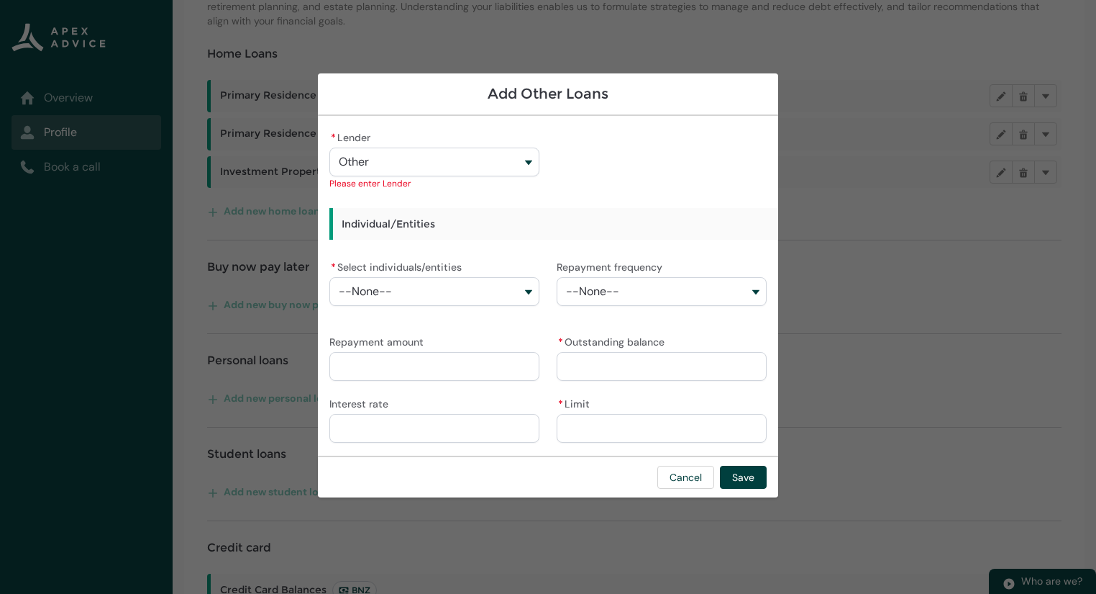
click at [614, 222] on div "* Lender Other Westpac Banking Corporation Generate AA Life Milford Avanti Fina…" at bounding box center [547, 285] width 437 height 317
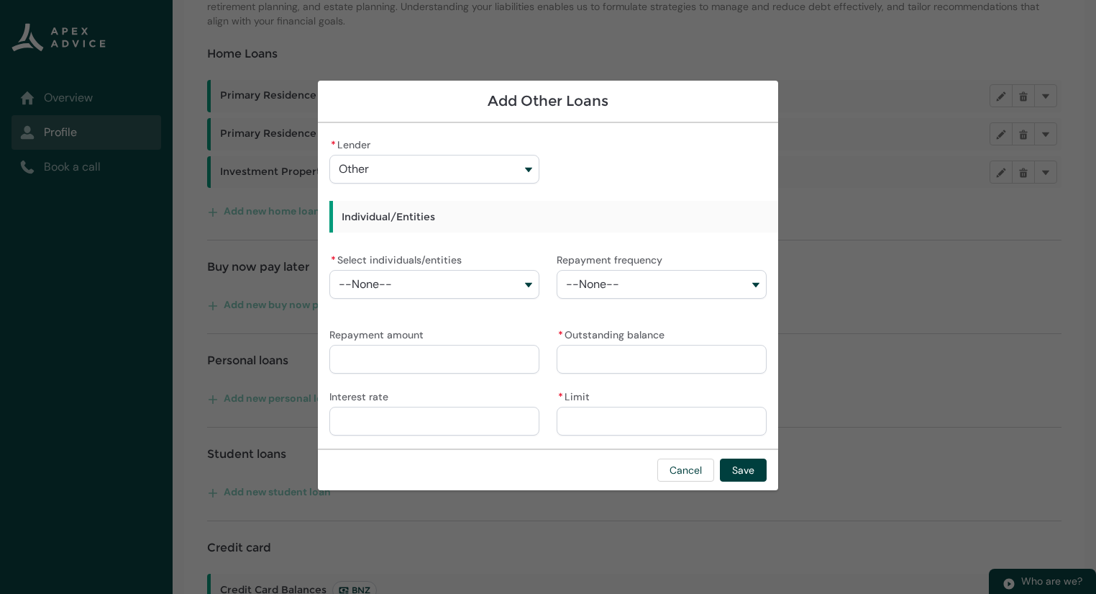
click at [504, 174] on button "Other" at bounding box center [434, 169] width 210 height 29
click at [601, 212] on div "* Lender Other Westpac Banking Corporation Generate AA Life Milford Avanti Fina…" at bounding box center [547, 286] width 437 height 302
click at [960, 278] on section "Add Other Loans * Lender Other Westpac Banking Corporation Generate AA Life Mil…" at bounding box center [548, 297] width 1096 height 594
click at [684, 467] on button "Cancel" at bounding box center [686, 469] width 57 height 23
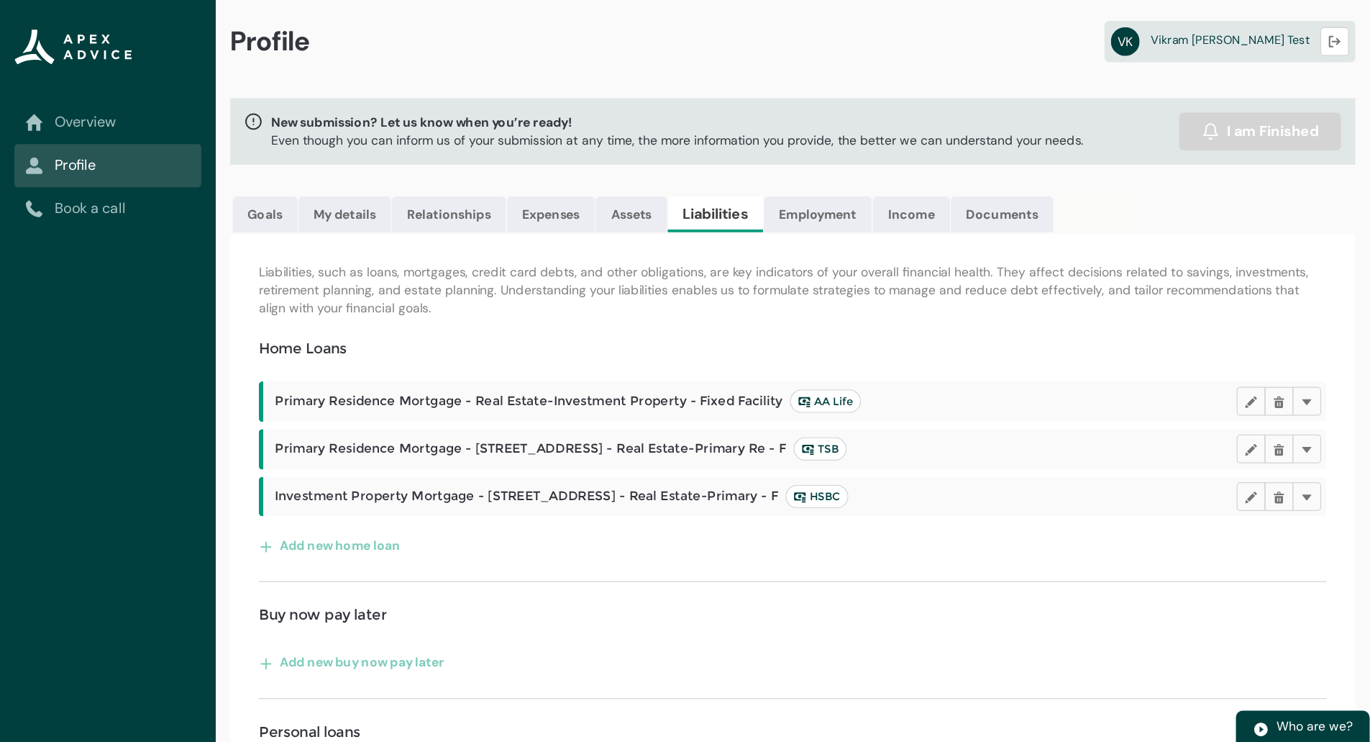
scroll to position [0, 0]
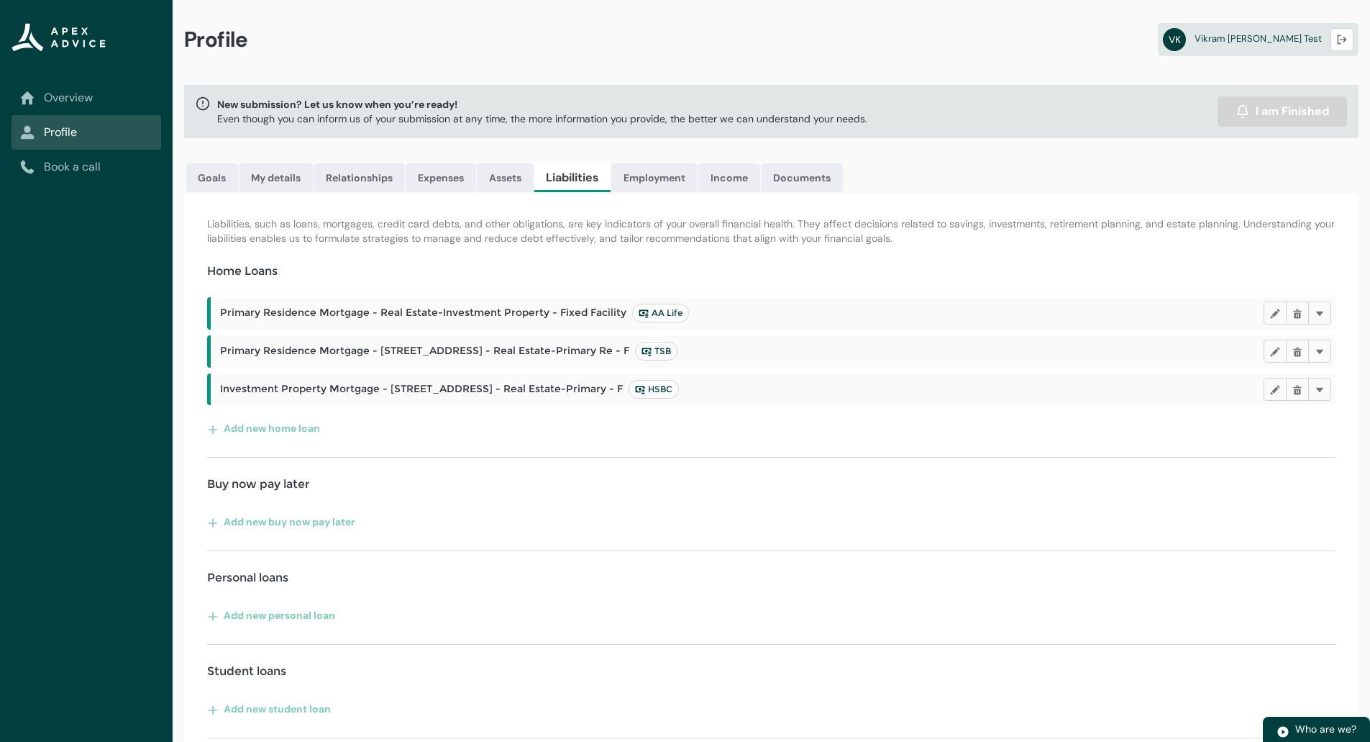
click at [1011, 242] on p "Liabilities, such as loans, mortgages, credit card debts, and other obligations…" at bounding box center [771, 231] width 1129 height 29
click at [95, 96] on link "Overview" at bounding box center [86, 97] width 132 height 17
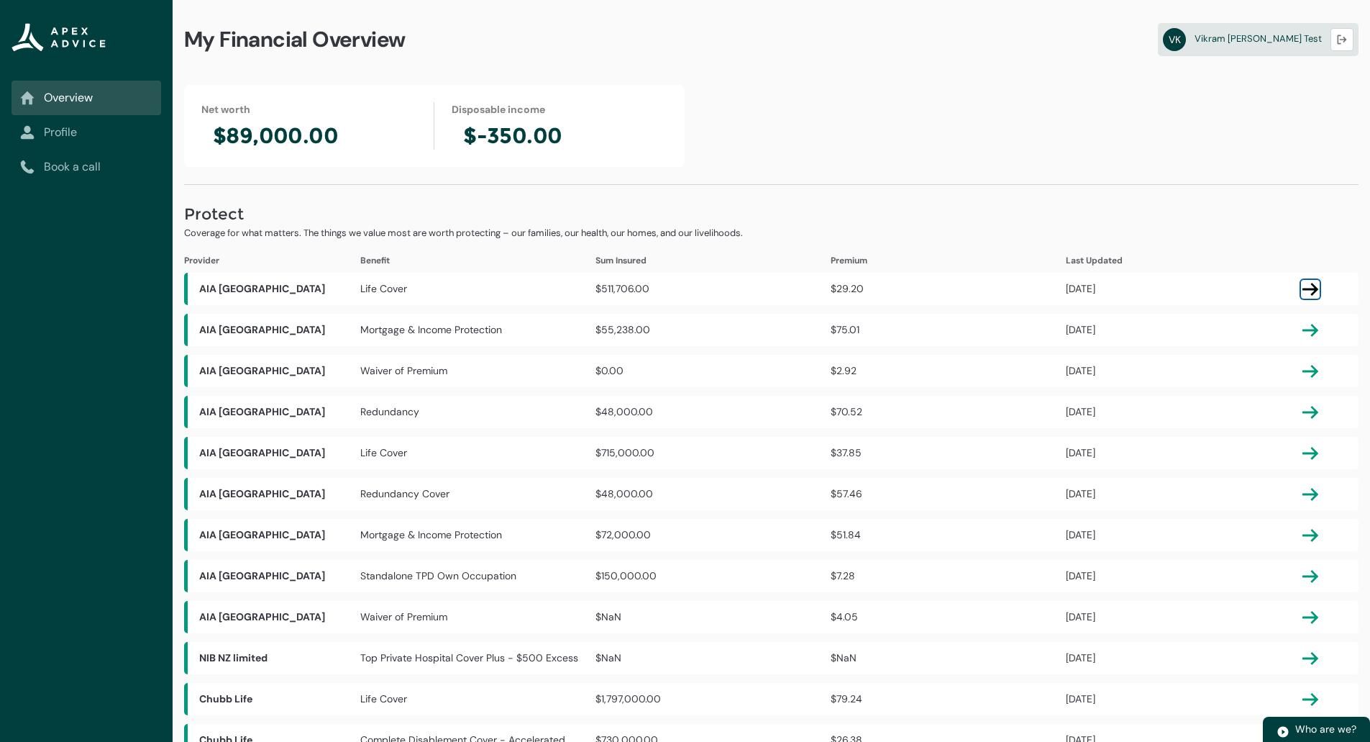
click at [1308, 286] on lightning-primitive-icon "button" at bounding box center [1310, 289] width 17 height 17
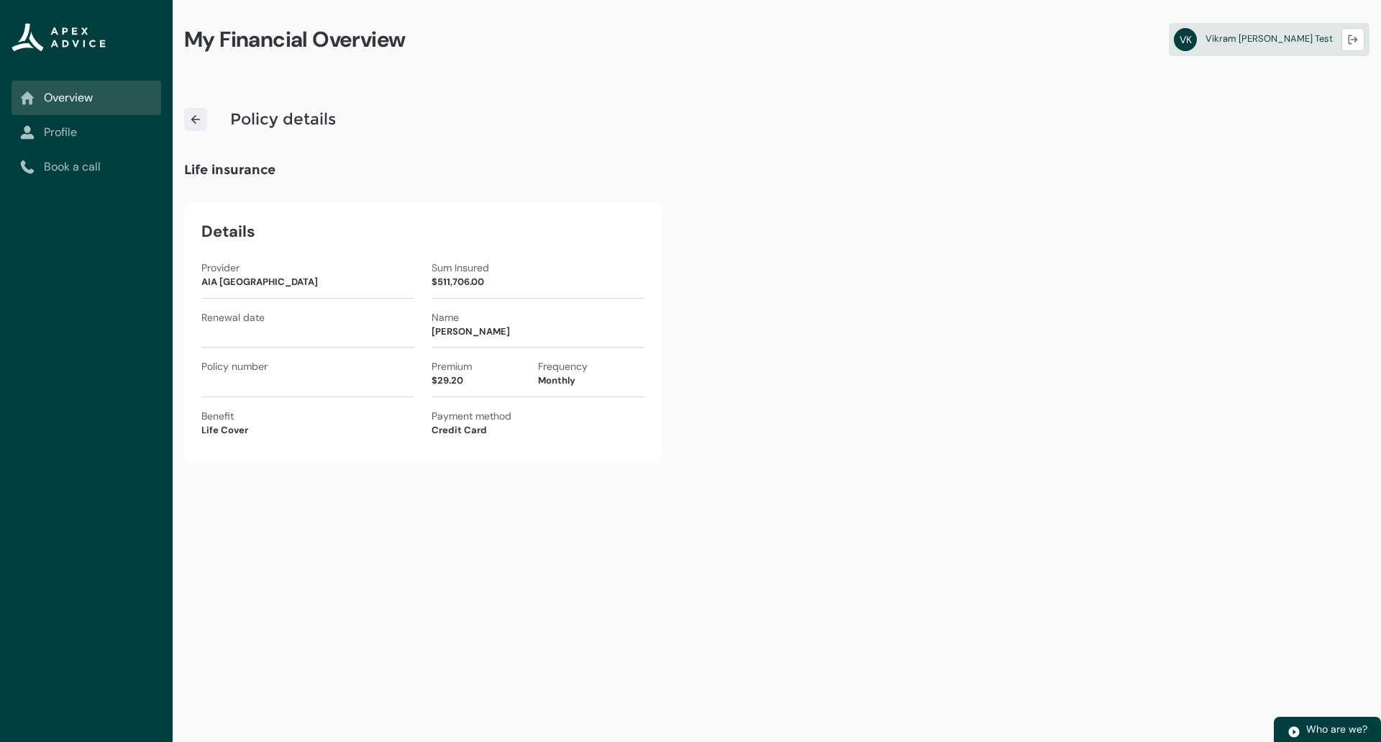
click at [876, 414] on div "My Financial Overview VK [PERSON_NAME] Test Logout Policy details Life insuranc…" at bounding box center [777, 371] width 1209 height 742
click at [196, 120] on img at bounding box center [195, 119] width 13 height 13
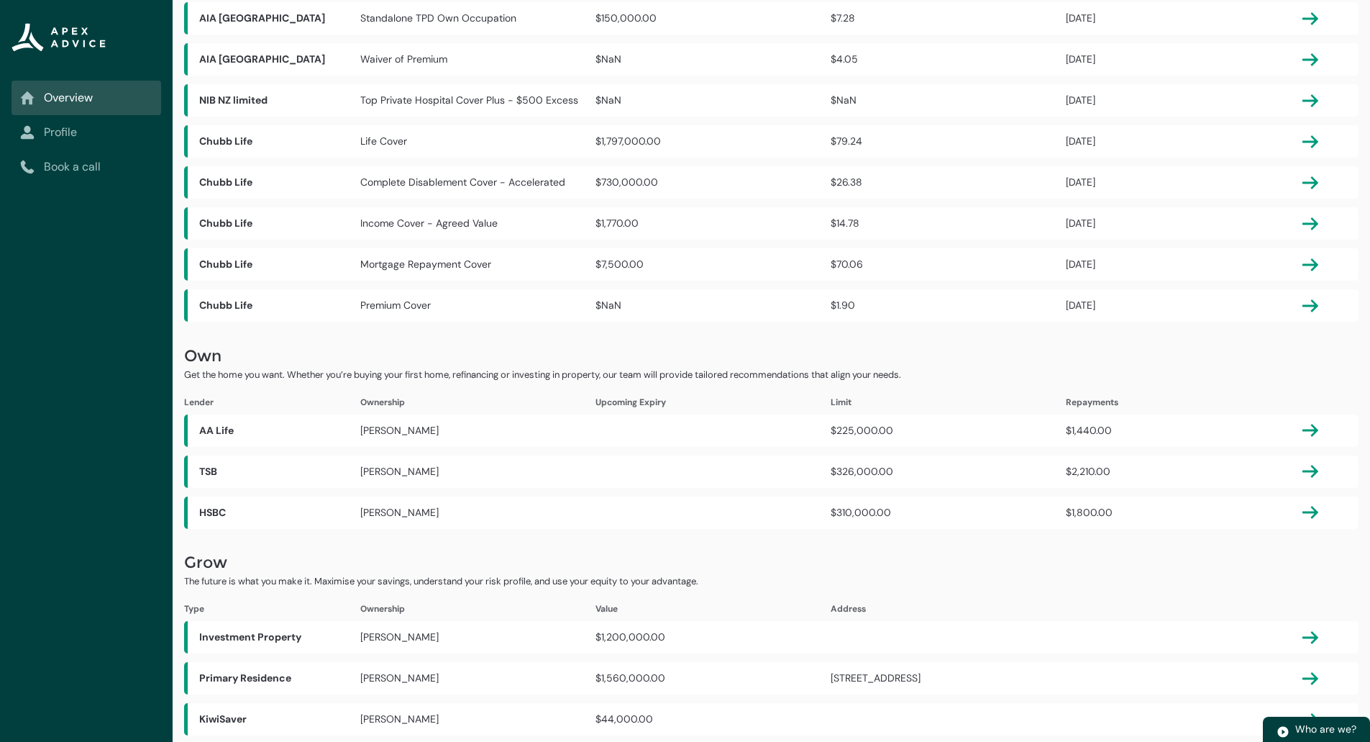
scroll to position [601, 0]
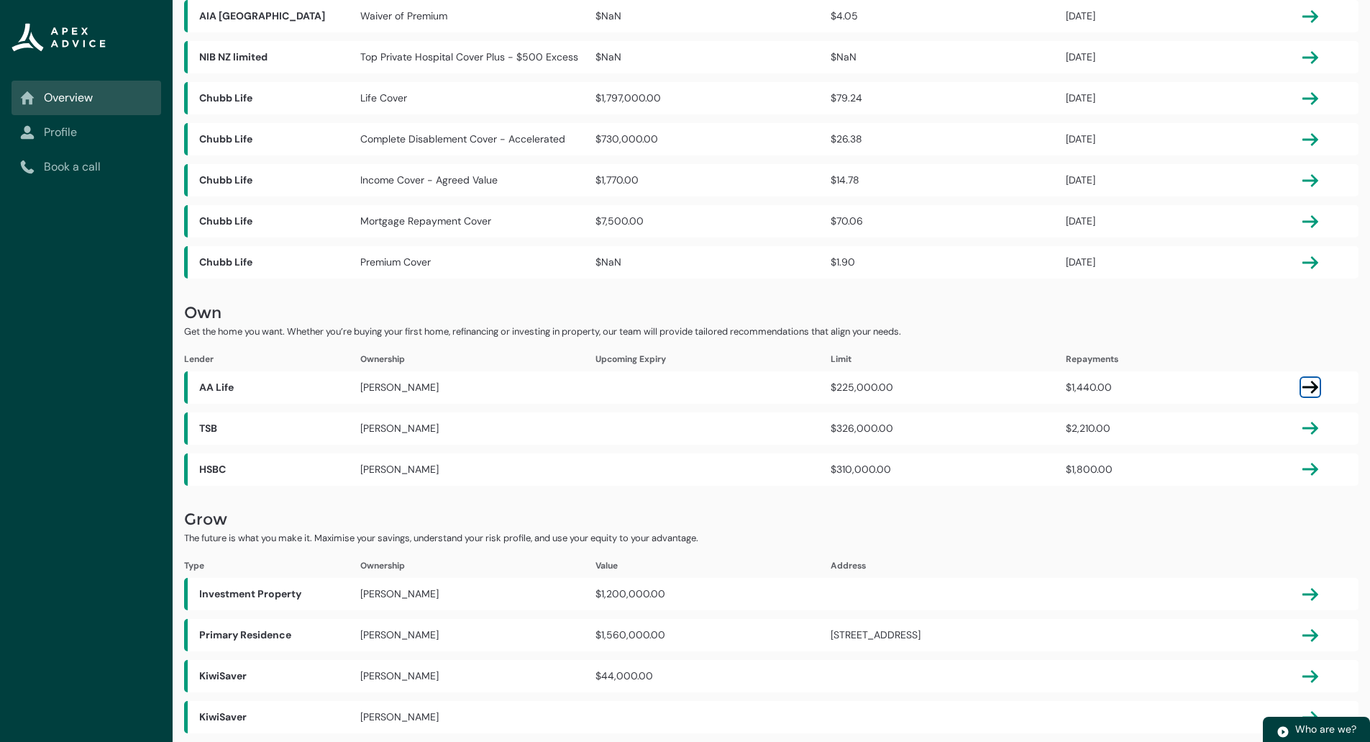
click at [1309, 383] on lightning-primitive-icon "button" at bounding box center [1310, 386] width 17 height 17
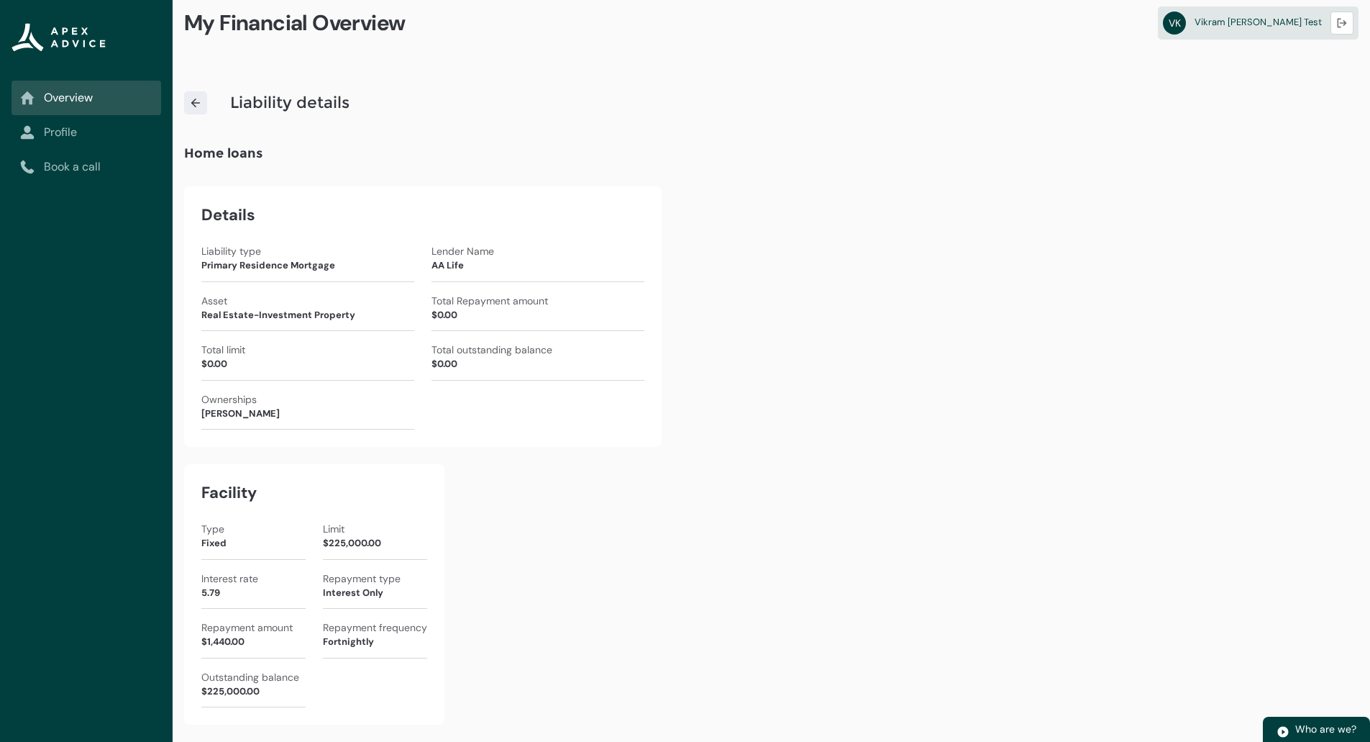
scroll to position [17, 0]
click at [192, 109] on link at bounding box center [195, 102] width 23 height 23
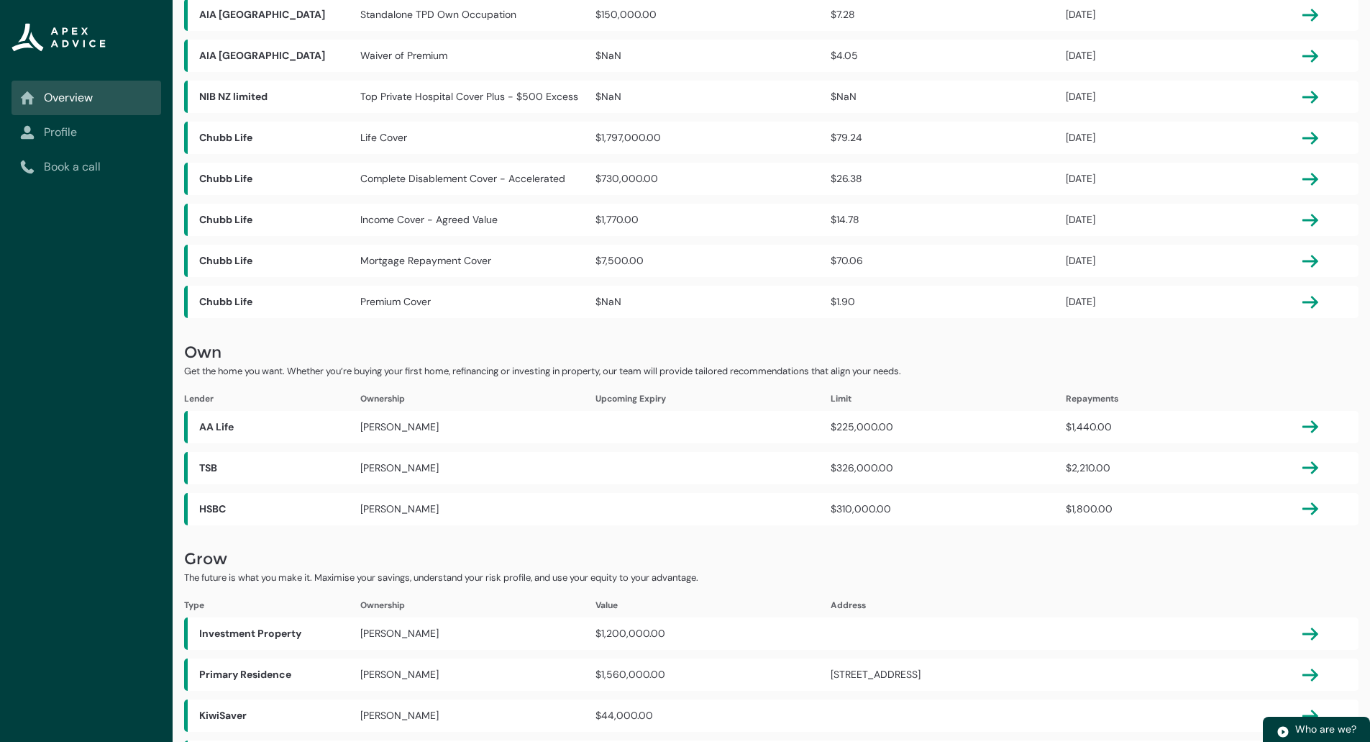
scroll to position [601, 0]
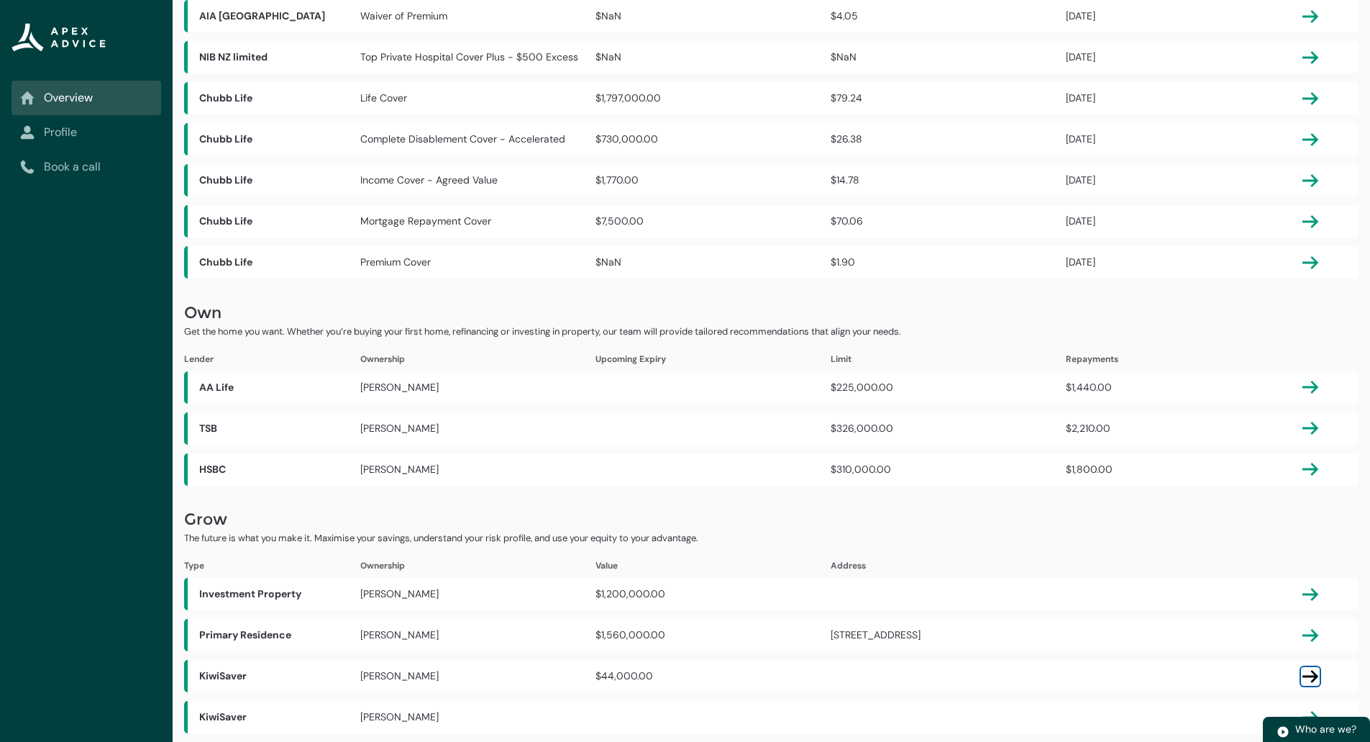
click at [1312, 676] on lightning-primitive-icon "button" at bounding box center [1310, 676] width 17 height 17
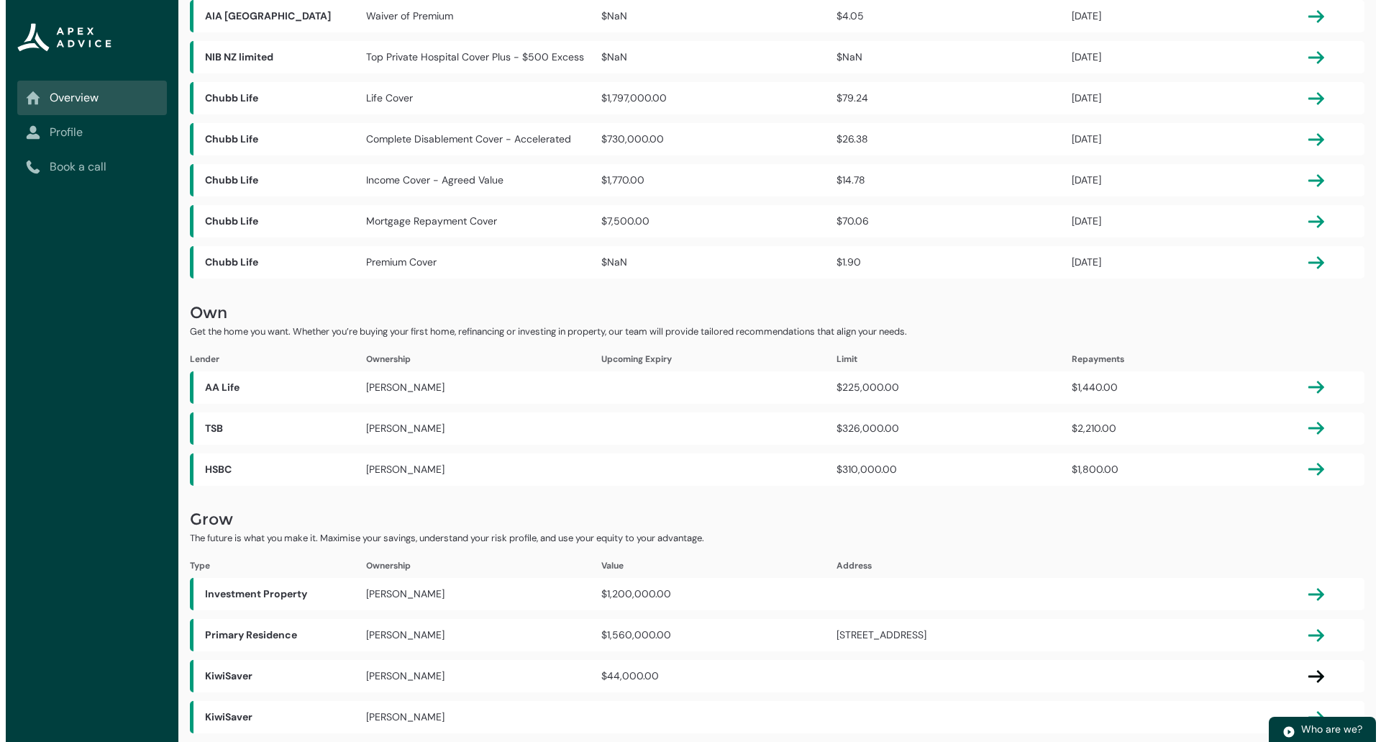
scroll to position [0, 0]
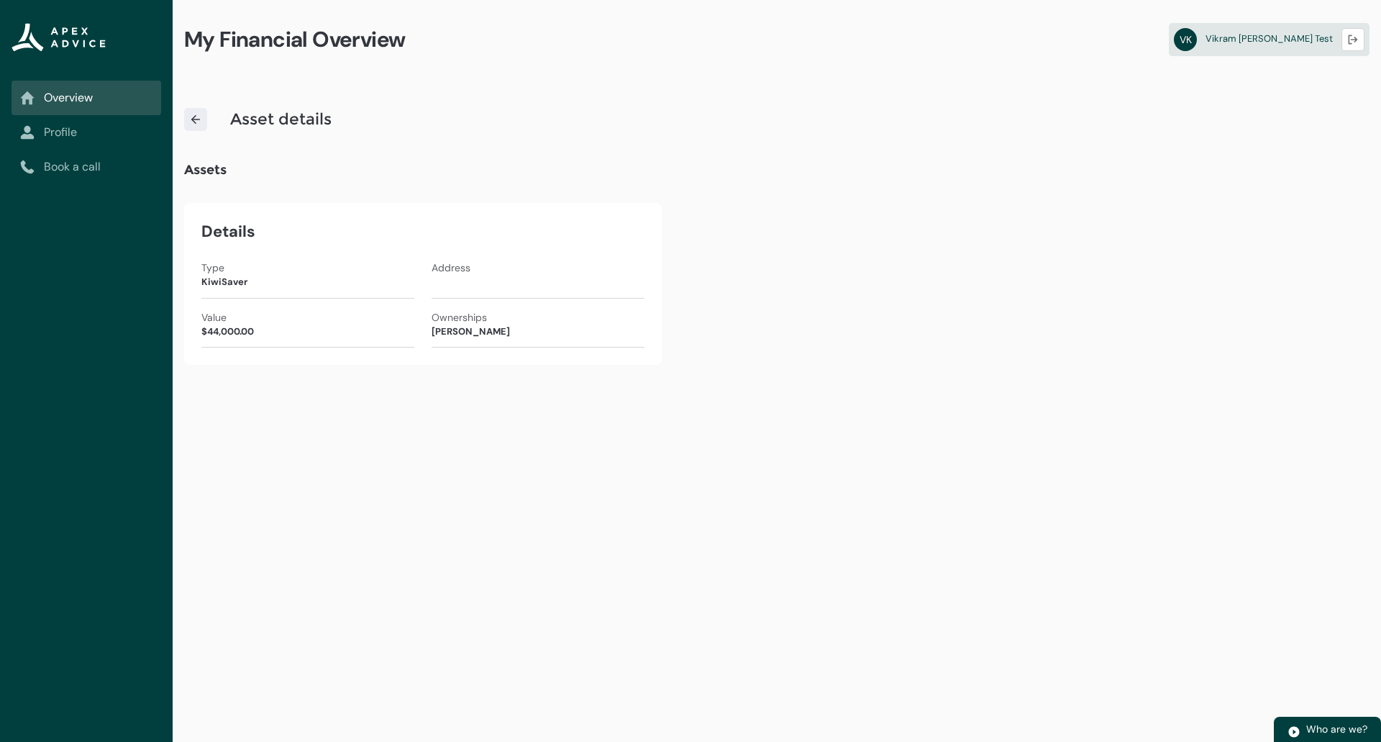
click at [941, 388] on div "My Financial Overview VK [PERSON_NAME] Test Logout Asset details Assets Details…" at bounding box center [777, 371] width 1209 height 742
